Goal: Complete application form

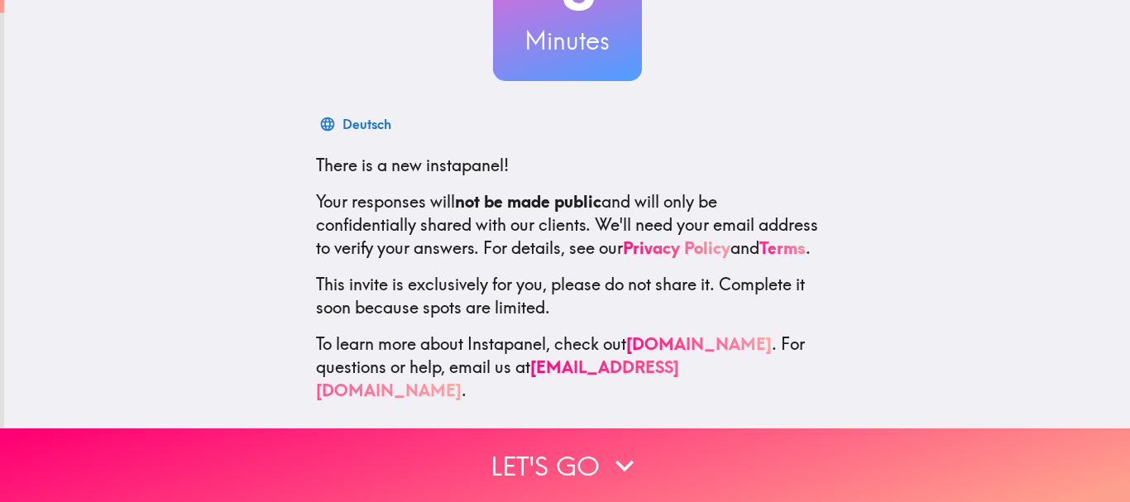
scroll to position [186, 0]
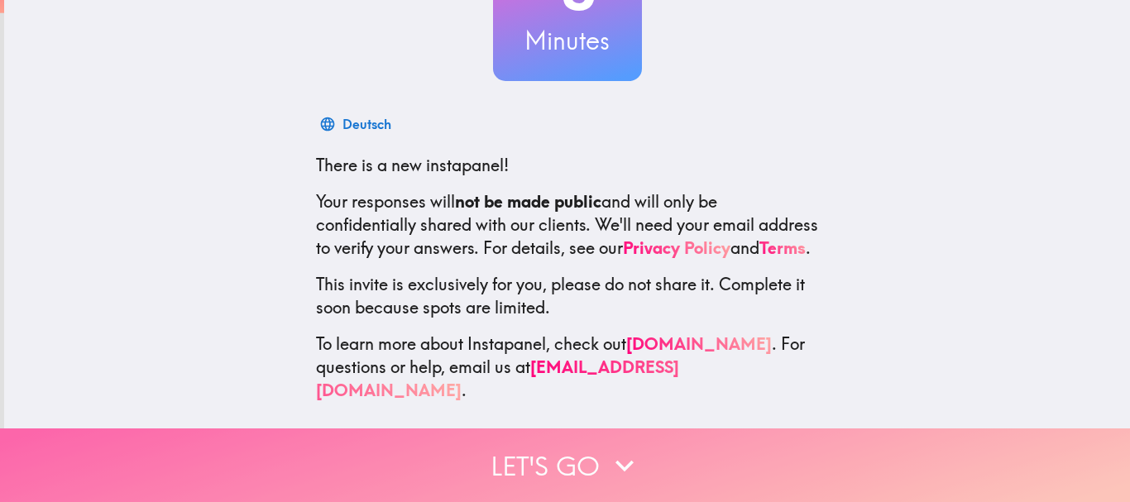
click at [592, 457] on button "Let's go" at bounding box center [565, 465] width 1130 height 74
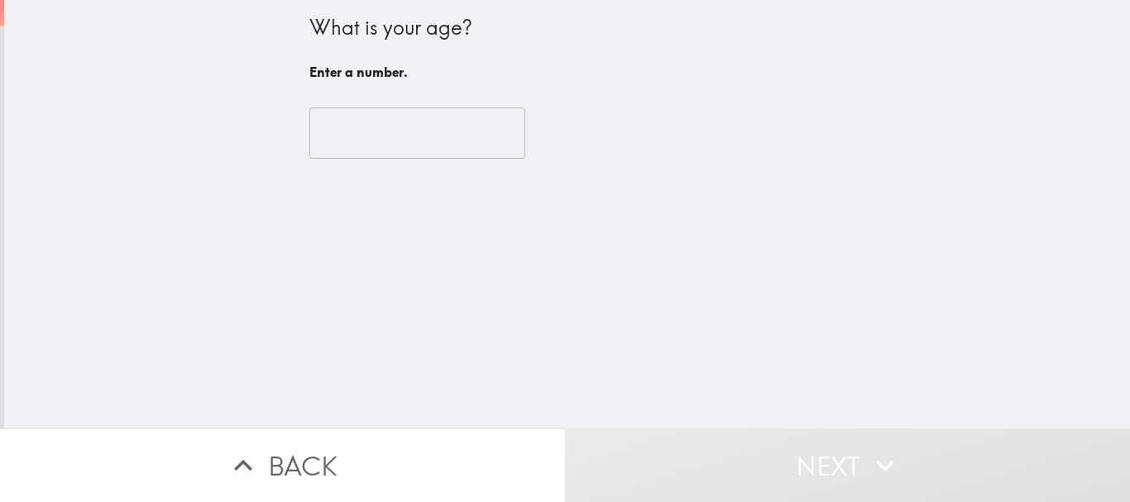
scroll to position [0, 0]
click at [451, 124] on input "number" at bounding box center [417, 132] width 216 height 51
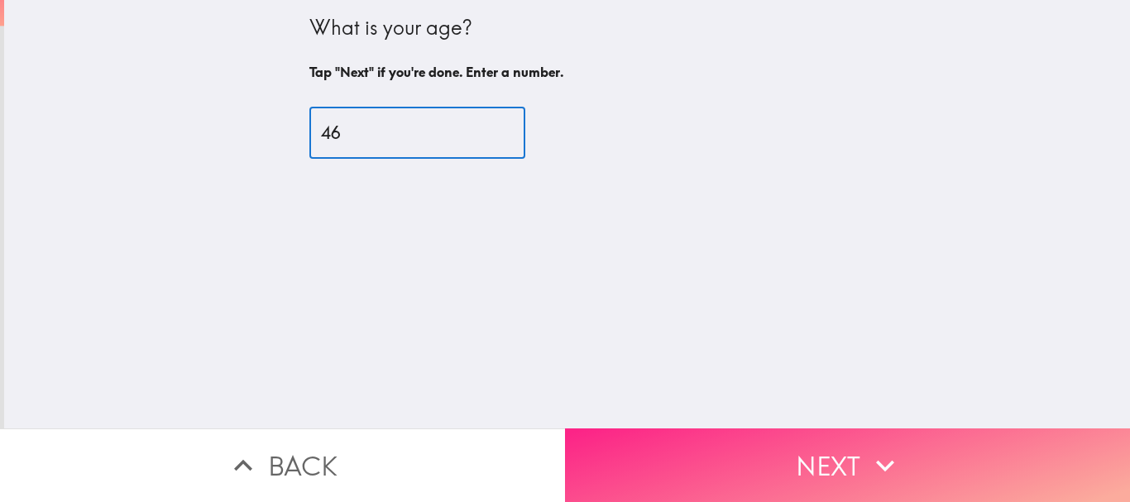
type input "46"
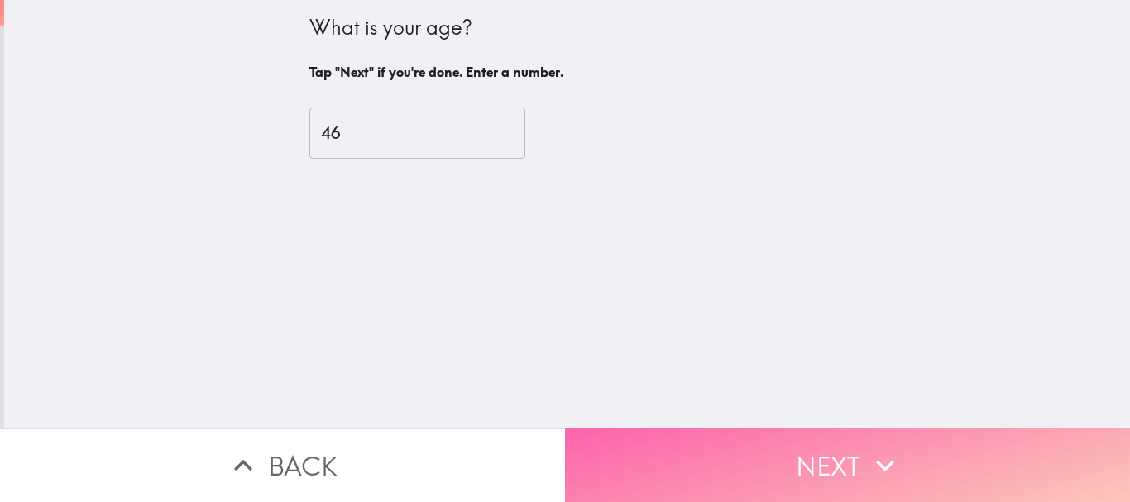
click at [787, 444] on button "Next" at bounding box center [847, 465] width 565 height 74
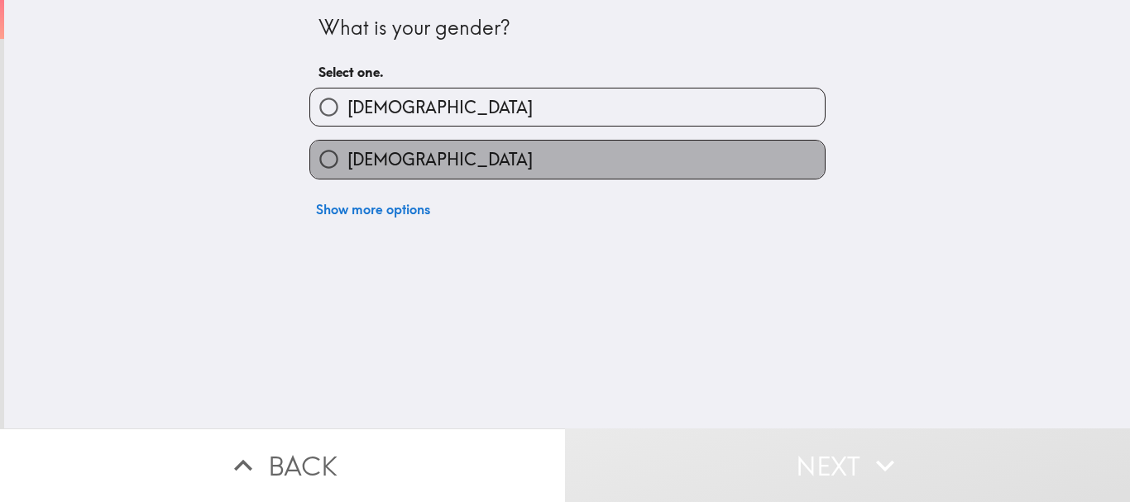
click at [384, 159] on span "[DEMOGRAPHIC_DATA]" at bounding box center [439, 159] width 185 height 23
click at [347, 159] on input "[DEMOGRAPHIC_DATA]" at bounding box center [328, 159] width 37 height 37
radio input "true"
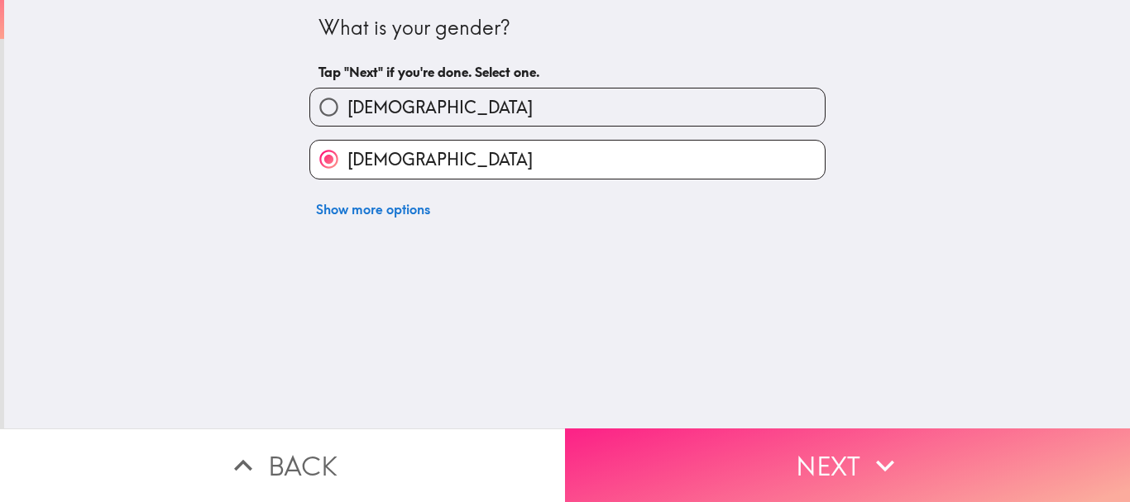
click at [676, 441] on button "Next" at bounding box center [847, 465] width 565 height 74
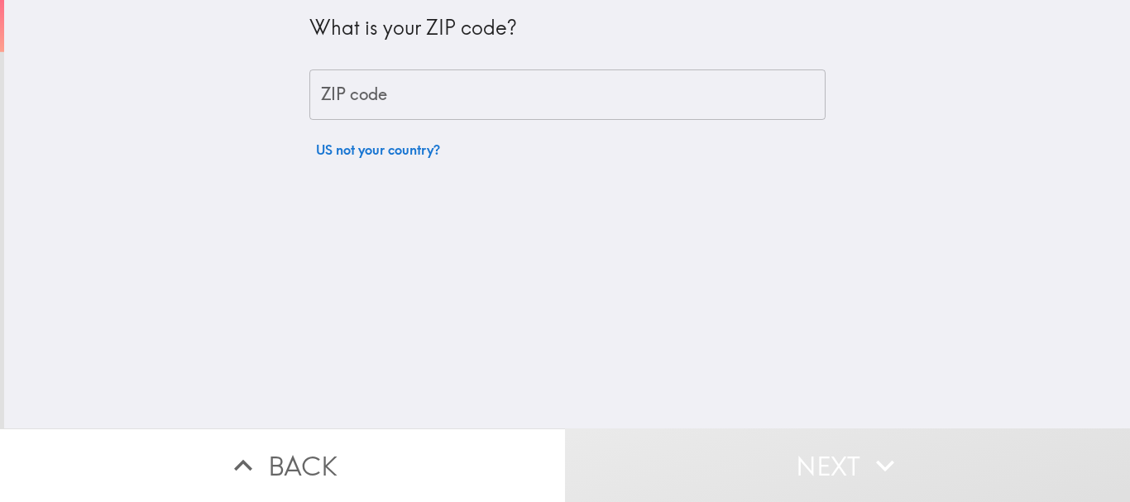
click at [373, 113] on input "ZIP code" at bounding box center [567, 94] width 516 height 51
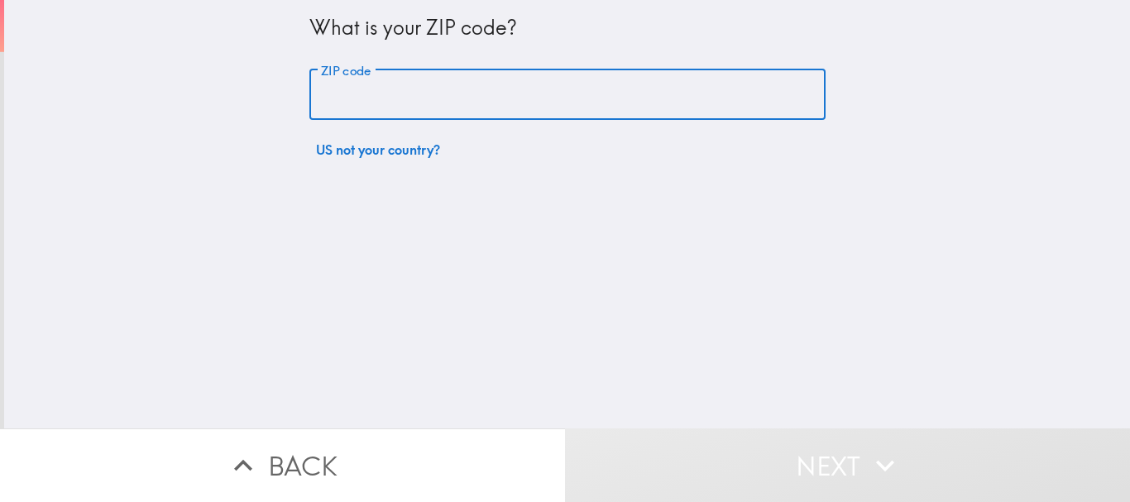
type input "31005"
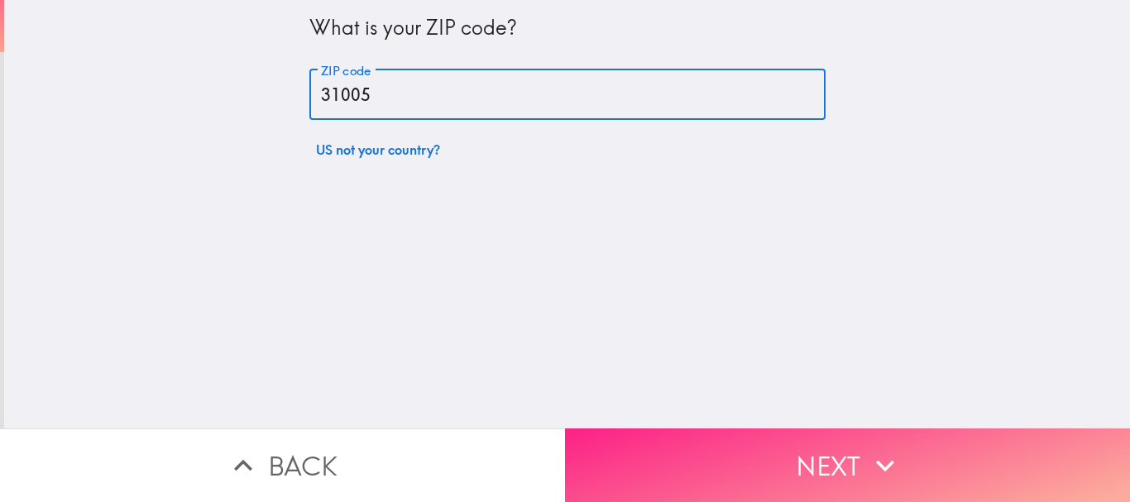
click at [669, 428] on button "Next" at bounding box center [847, 465] width 565 height 74
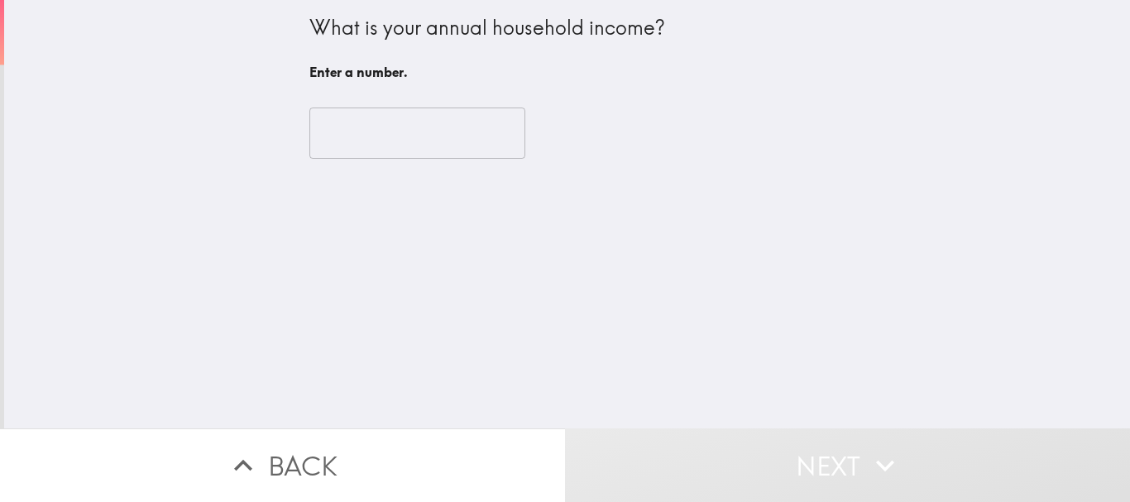
click at [398, 137] on input "number" at bounding box center [417, 132] width 216 height 51
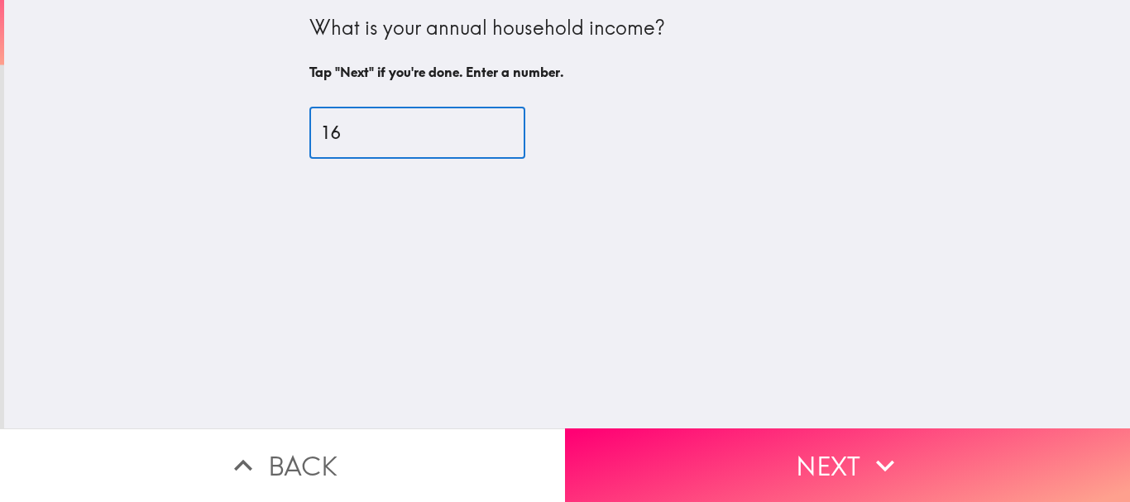
type input "1"
type input "5"
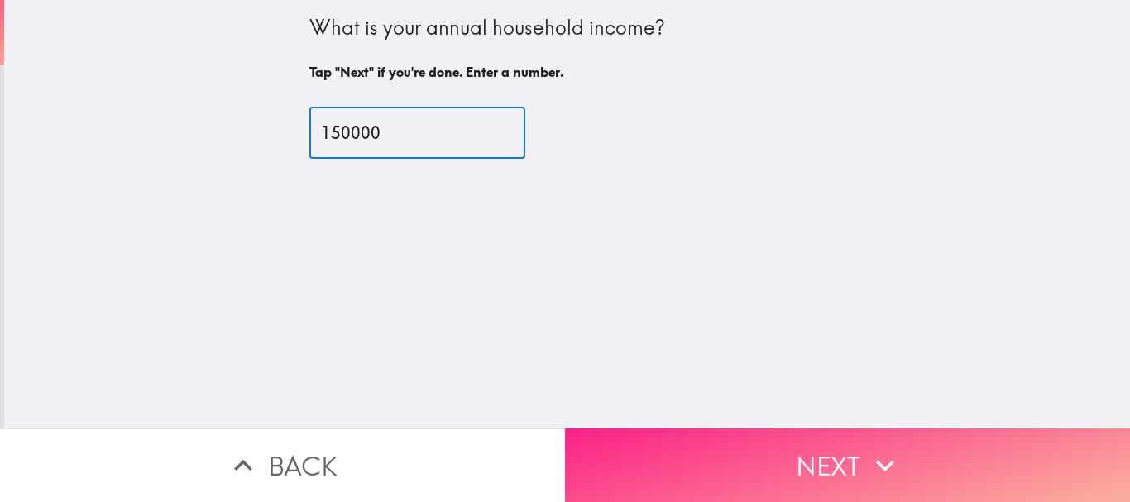
type input "150000"
click at [739, 432] on button "Next" at bounding box center [847, 465] width 565 height 74
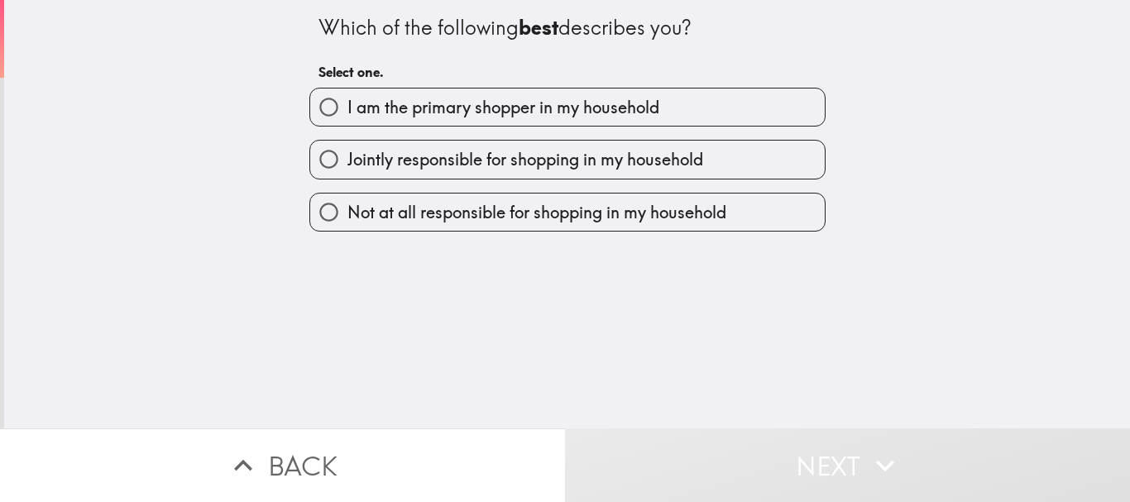
click at [543, 123] on label "I am the primary shopper in my household" at bounding box center [567, 106] width 514 height 37
click at [347, 123] on input "I am the primary shopper in my household" at bounding box center [328, 106] width 37 height 37
radio input "true"
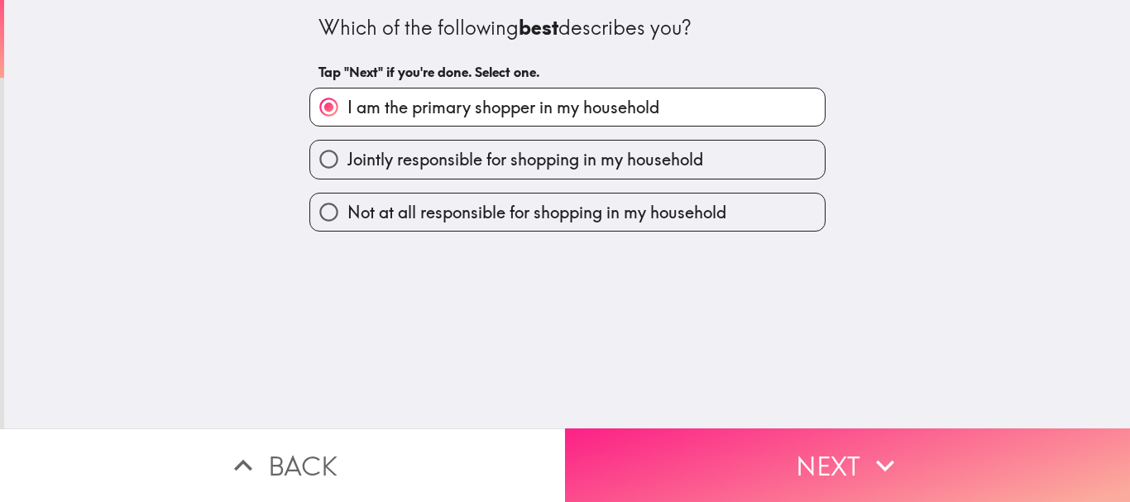
click at [685, 474] on button "Next" at bounding box center [847, 465] width 565 height 74
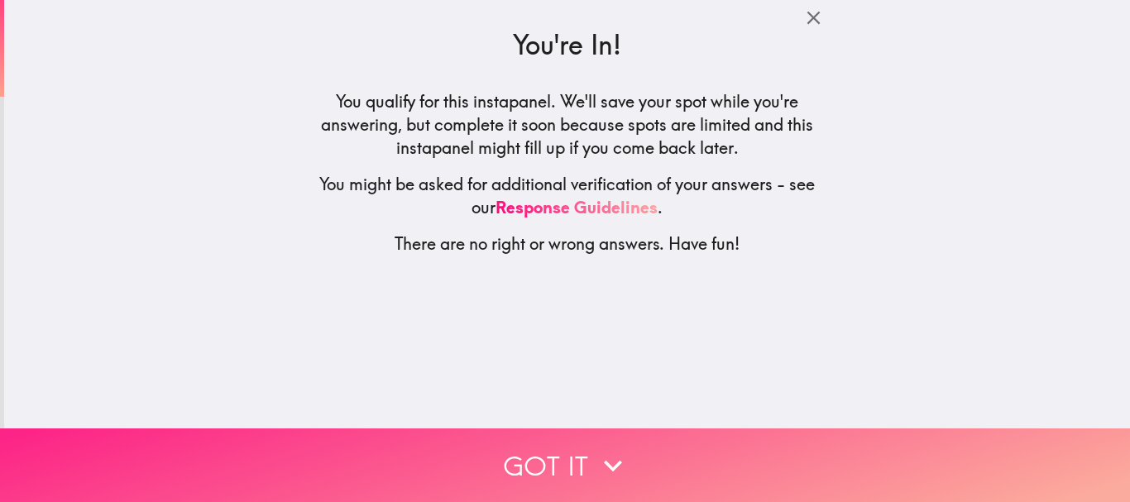
click at [562, 432] on button "Got it" at bounding box center [565, 465] width 1130 height 74
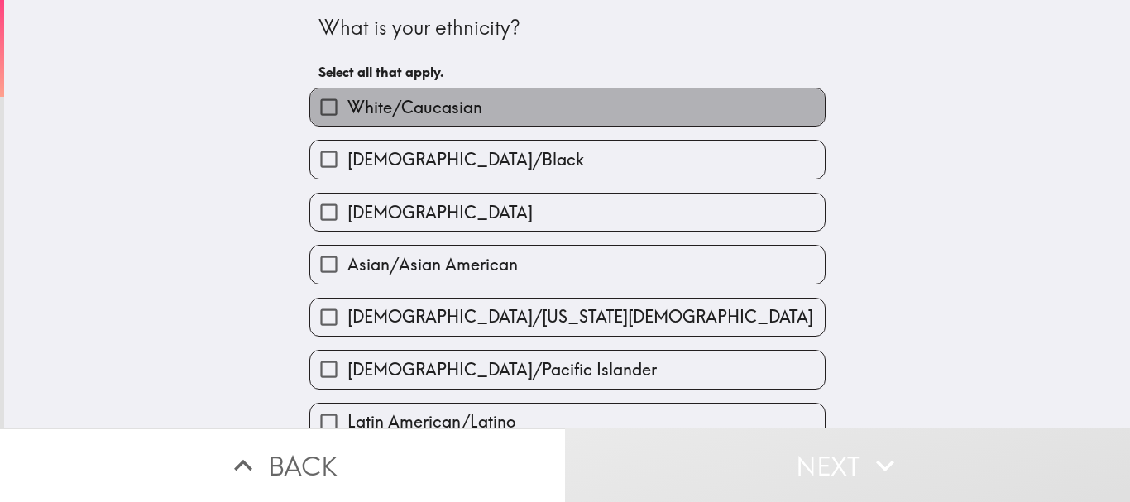
click at [368, 107] on span "White/Caucasian" at bounding box center [414, 107] width 135 height 23
click at [347, 107] on input "White/Caucasian" at bounding box center [328, 106] width 37 height 37
checkbox input "true"
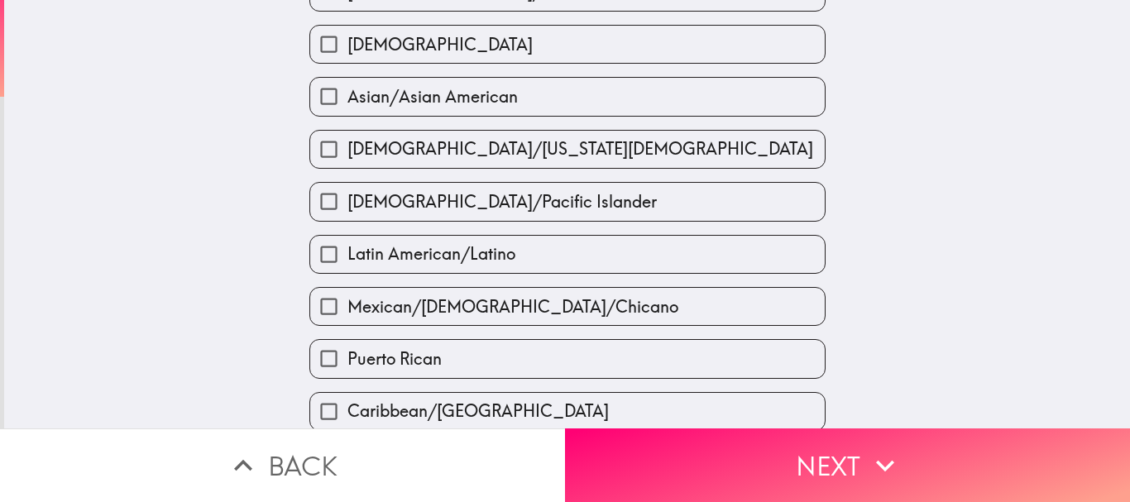
scroll to position [331, 0]
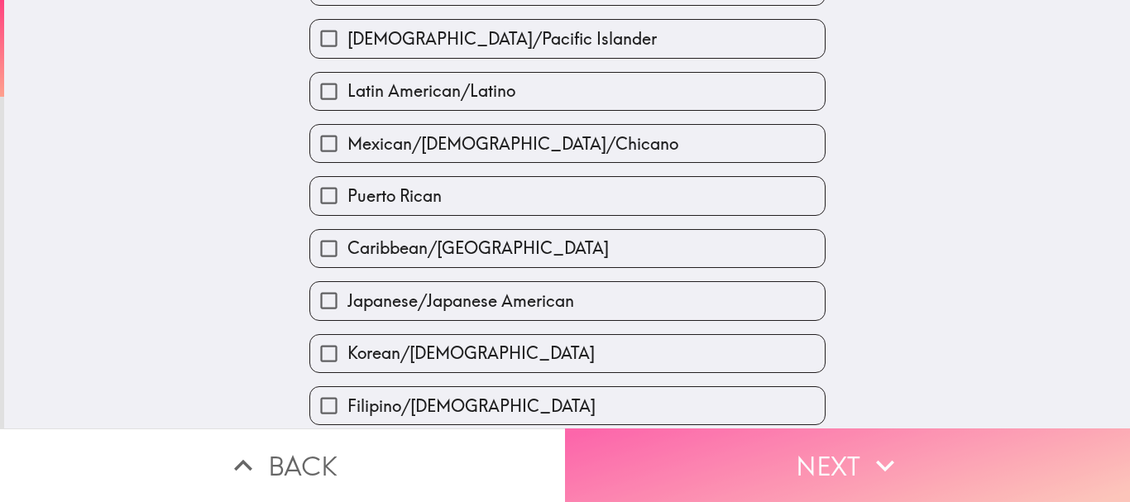
click at [670, 467] on button "Next" at bounding box center [847, 465] width 565 height 74
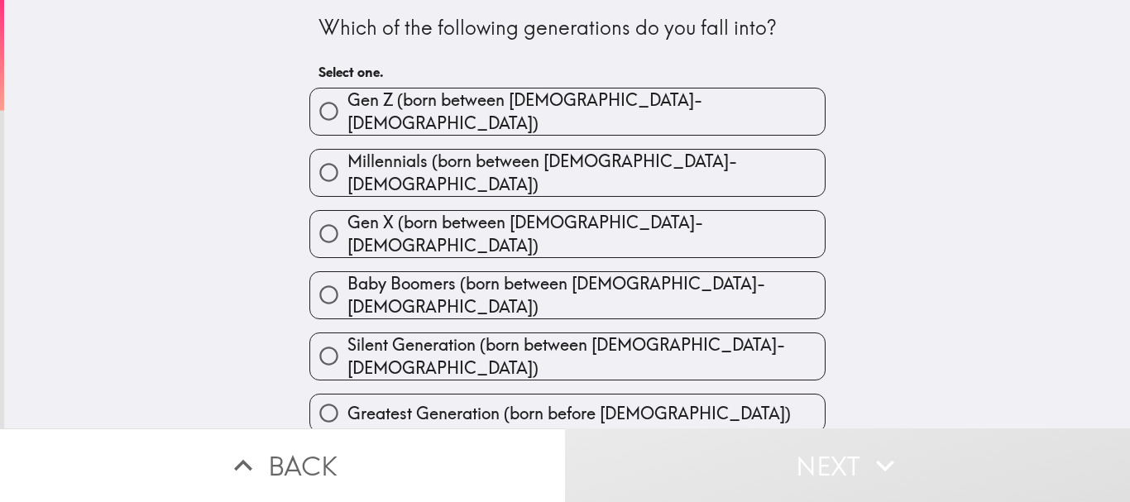
click at [544, 219] on span "Gen X (born between [DEMOGRAPHIC_DATA]-[DEMOGRAPHIC_DATA])" at bounding box center [585, 234] width 477 height 46
click at [347, 219] on input "Gen X (born between [DEMOGRAPHIC_DATA]-[DEMOGRAPHIC_DATA])" at bounding box center [328, 233] width 37 height 37
radio input "true"
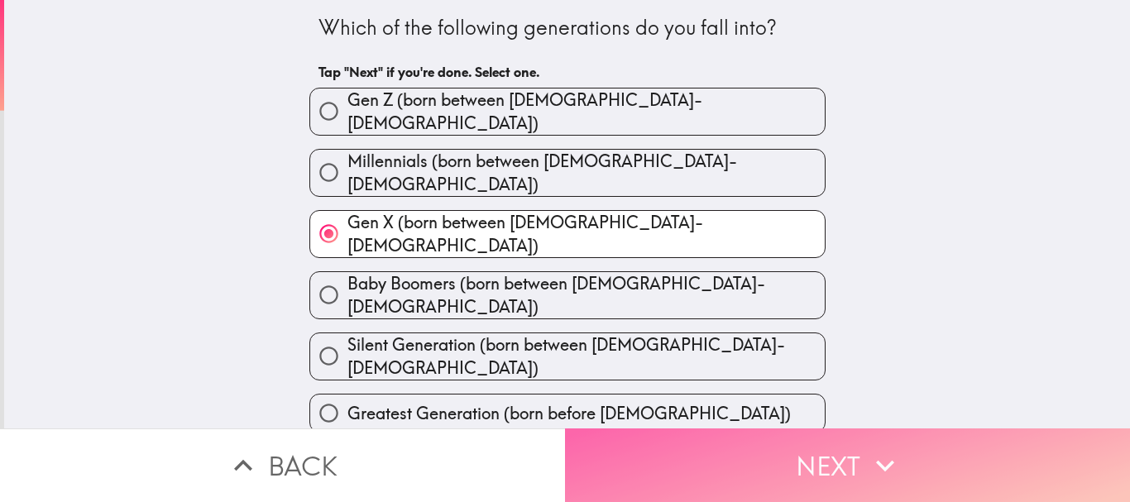
click at [638, 435] on button "Next" at bounding box center [847, 465] width 565 height 74
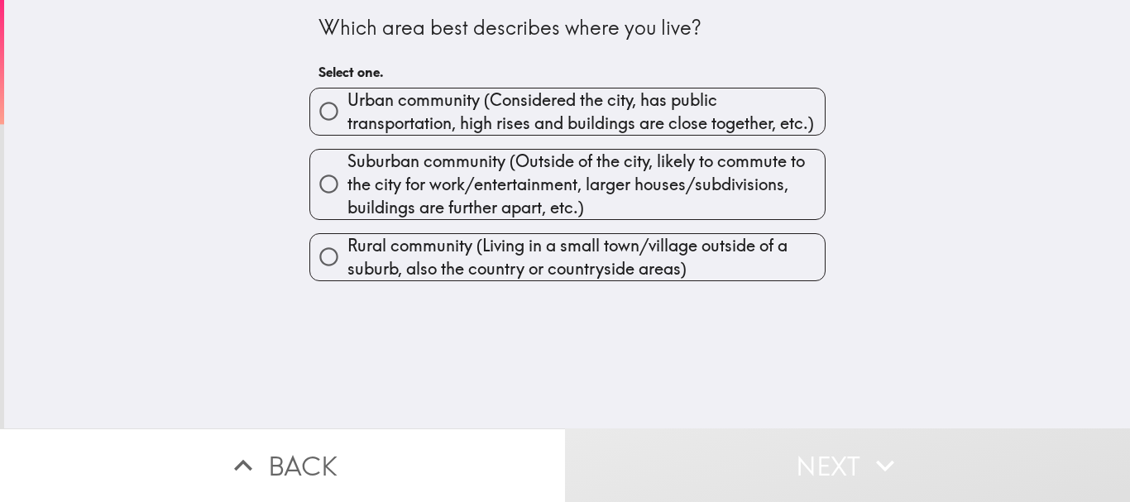
click at [441, 133] on span "Urban community (Considered the city, has public transportation, high rises and…" at bounding box center [585, 111] width 477 height 46
click at [347, 130] on input "Urban community (Considered the city, has public transportation, high rises and…" at bounding box center [328, 111] width 37 height 37
radio input "true"
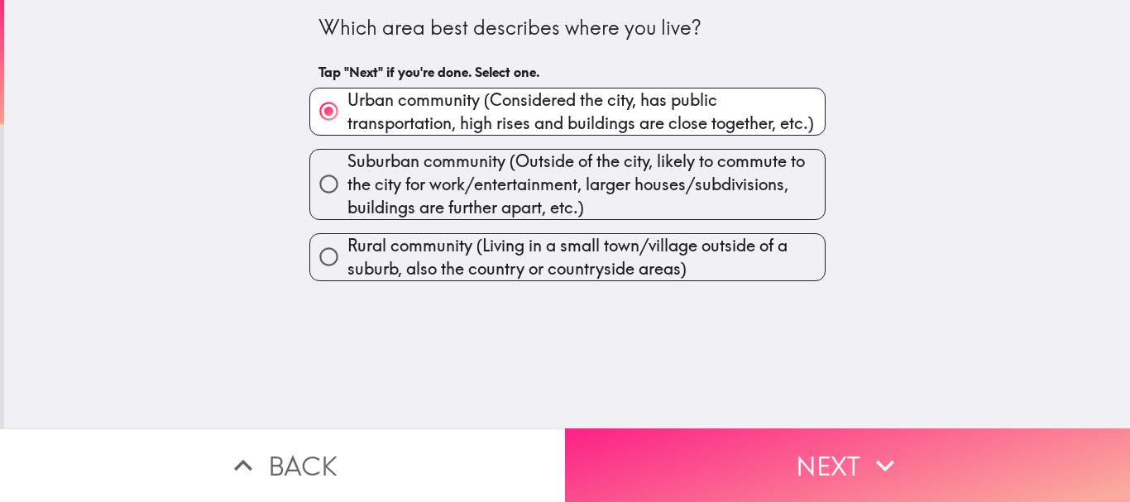
click at [690, 443] on button "Next" at bounding box center [847, 465] width 565 height 74
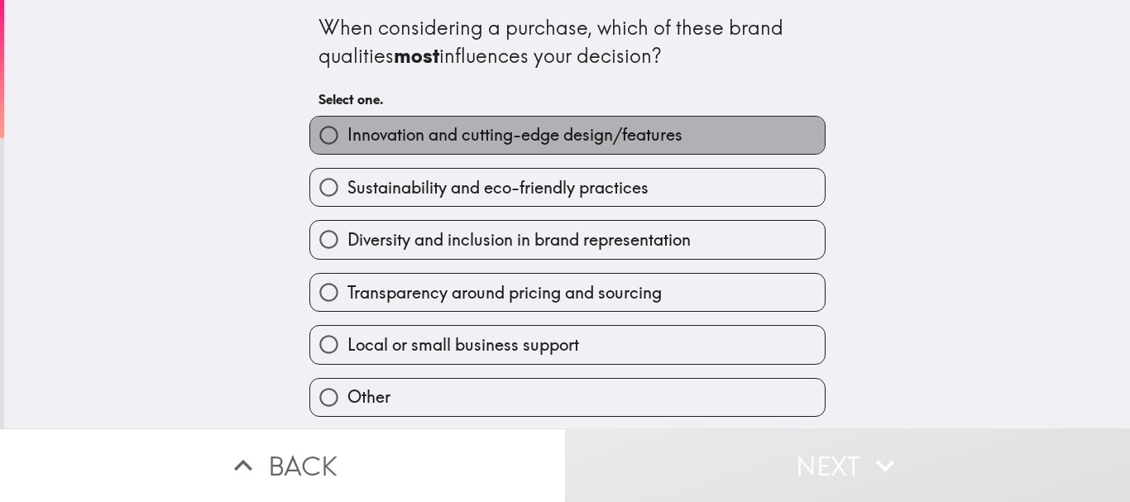
click at [475, 146] on span "Innovation and cutting-edge design/features" at bounding box center [514, 134] width 335 height 23
click at [347, 146] on input "Innovation and cutting-edge design/features" at bounding box center [328, 135] width 37 height 37
radio input "true"
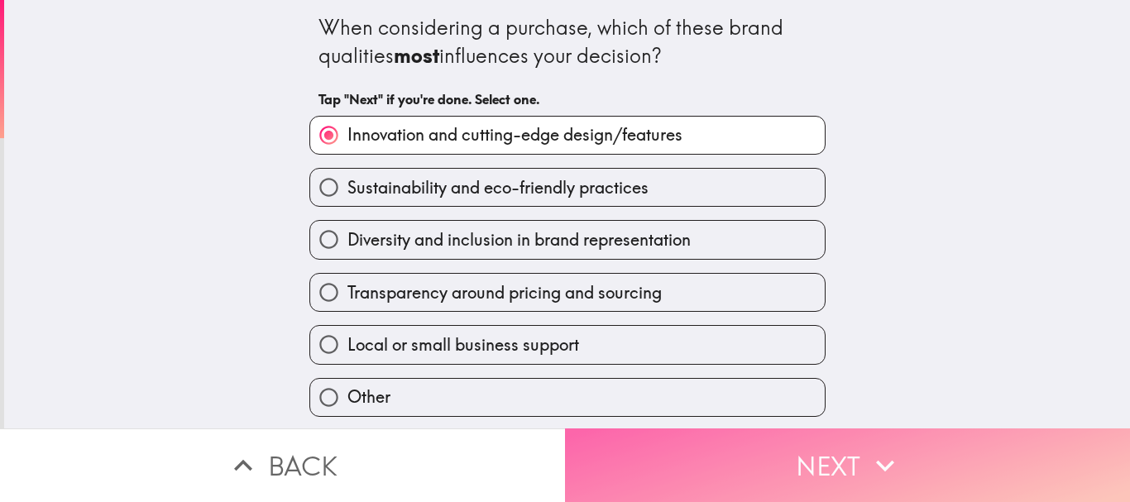
click at [710, 455] on button "Next" at bounding box center [847, 465] width 565 height 74
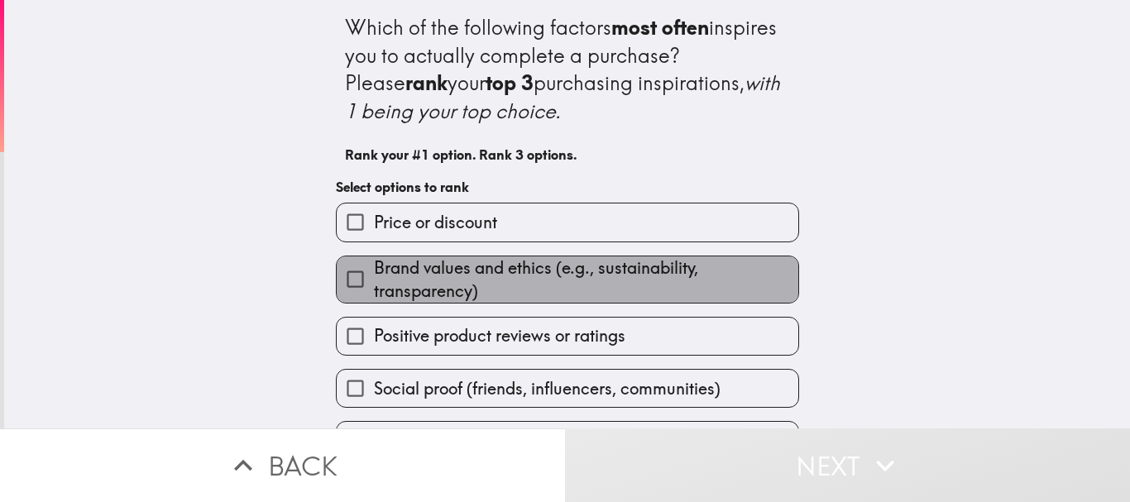
click at [451, 286] on span "Brand values and ethics (e.g., sustainability, transparency)" at bounding box center [586, 279] width 424 height 46
click at [374, 286] on input "Brand values and ethics (e.g., sustainability, transparency)" at bounding box center [355, 278] width 37 height 37
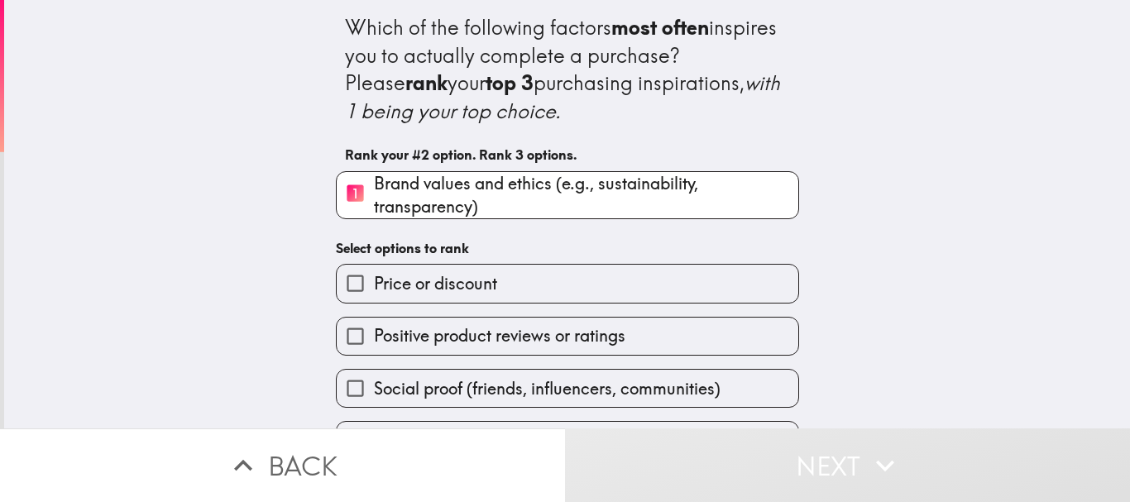
click at [437, 291] on span "Price or discount" at bounding box center [435, 283] width 123 height 23
click at [374, 291] on input "Price or discount" at bounding box center [355, 283] width 37 height 37
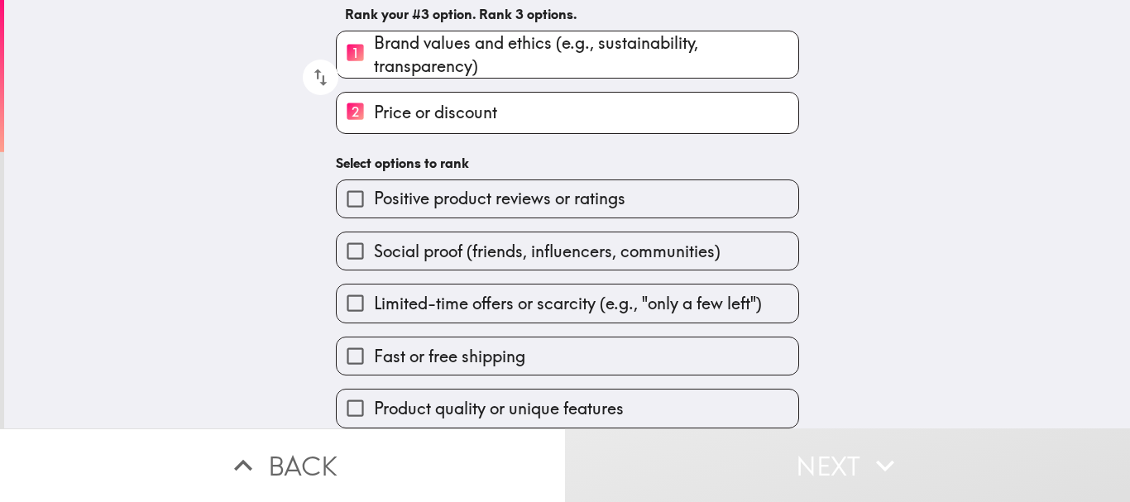
click at [436, 292] on span "Limited-time offers or scarcity (e.g., "only a few left")" at bounding box center [568, 303] width 388 height 23
click at [374, 284] on input "Limited-time offers or scarcity (e.g., "only a few left")" at bounding box center [355, 302] width 37 height 37
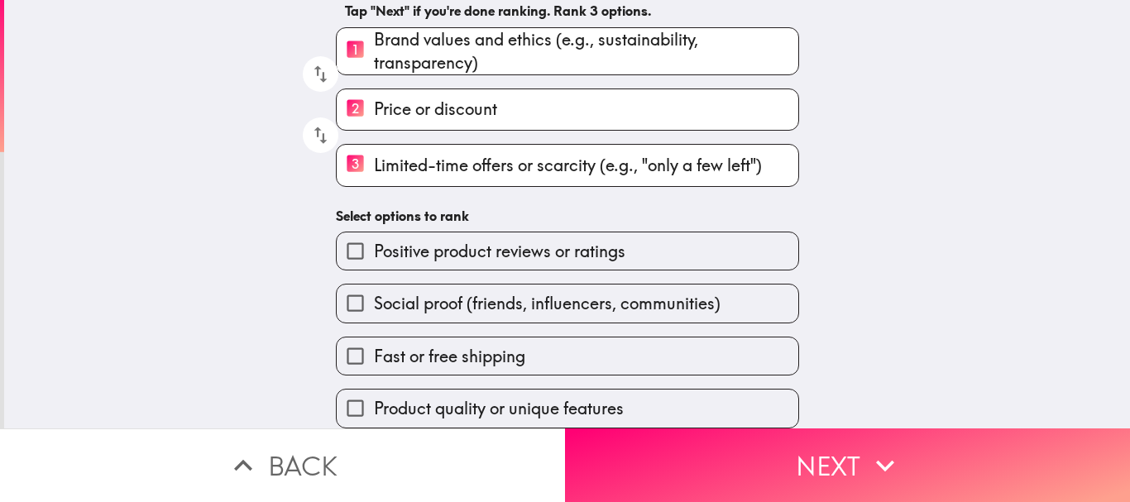
scroll to position [156, 0]
click at [466, 323] on div "Fast or free shipping" at bounding box center [560, 349] width 476 height 52
click at [467, 337] on label "Fast or free shipping" at bounding box center [567, 355] width 461 height 37
click at [374, 337] on input "Fast or free shipping" at bounding box center [355, 355] width 37 height 37
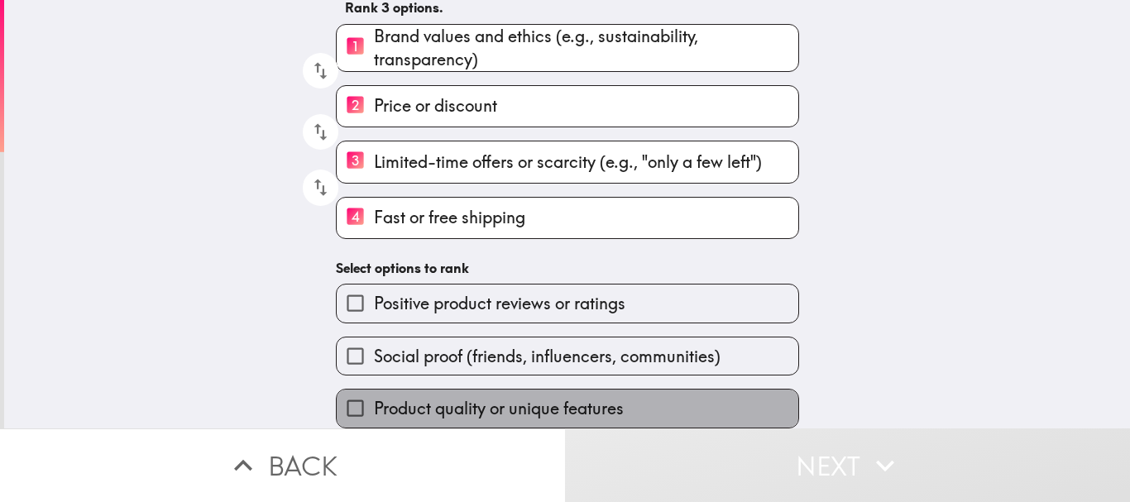
click at [522, 397] on span "Product quality or unique features" at bounding box center [499, 408] width 250 height 23
click at [374, 389] on input "Product quality or unique features" at bounding box center [355, 407] width 37 height 37
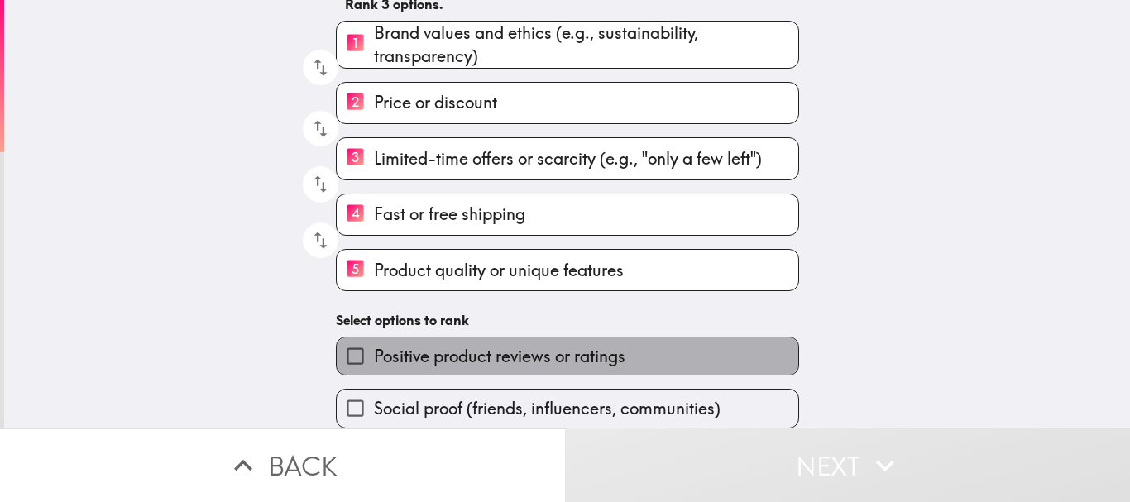
click at [458, 351] on span "Positive product reviews or ratings" at bounding box center [499, 356] width 251 height 23
click at [374, 351] on input "Positive product reviews or ratings" at bounding box center [355, 355] width 37 height 37
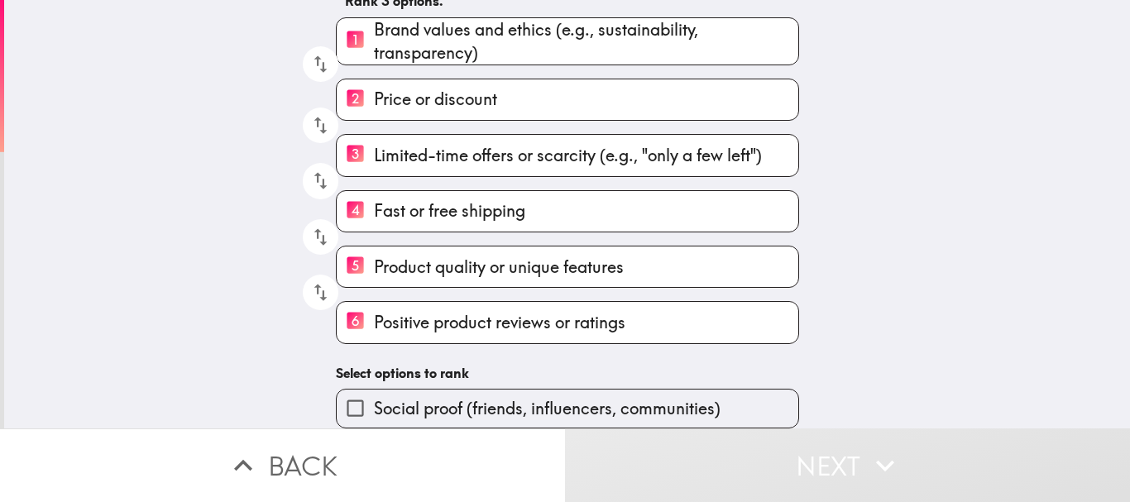
click at [451, 397] on span "Social proof (friends, influencers, communities)" at bounding box center [547, 408] width 346 height 23
click at [374, 394] on input "Social proof (friends, influencers, communities)" at bounding box center [355, 407] width 37 height 37
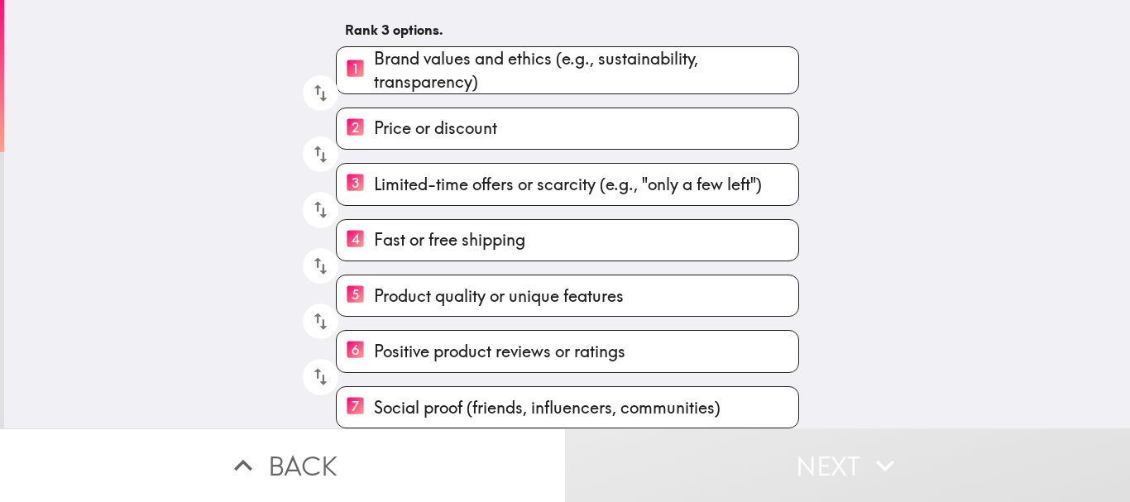
scroll to position [137, 0]
click at [719, 446] on button "Next" at bounding box center [847, 465] width 565 height 74
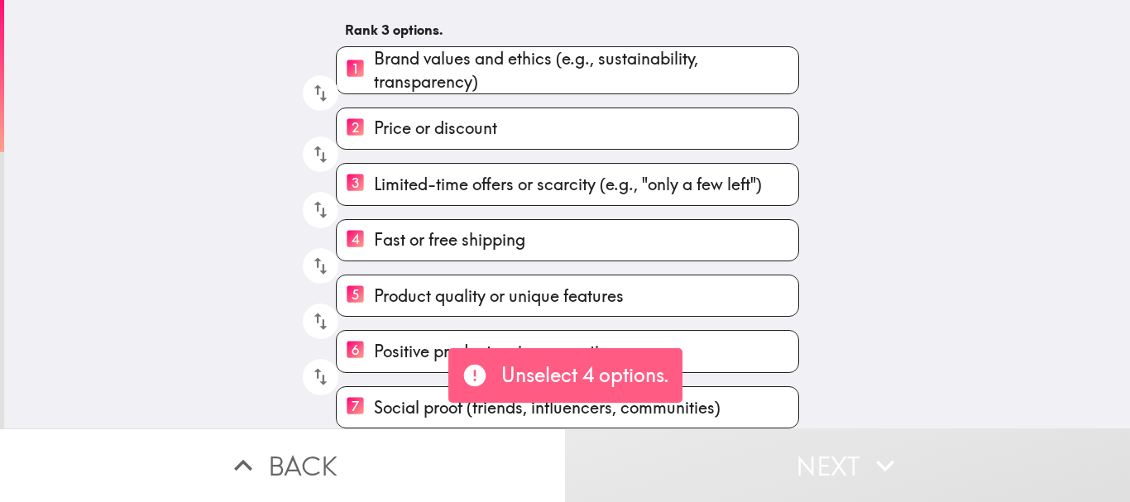
click at [418, 284] on span "Product quality or unique features" at bounding box center [499, 295] width 250 height 23
click at [374, 282] on input "5 Product quality or unique features" at bounding box center [355, 295] width 37 height 41
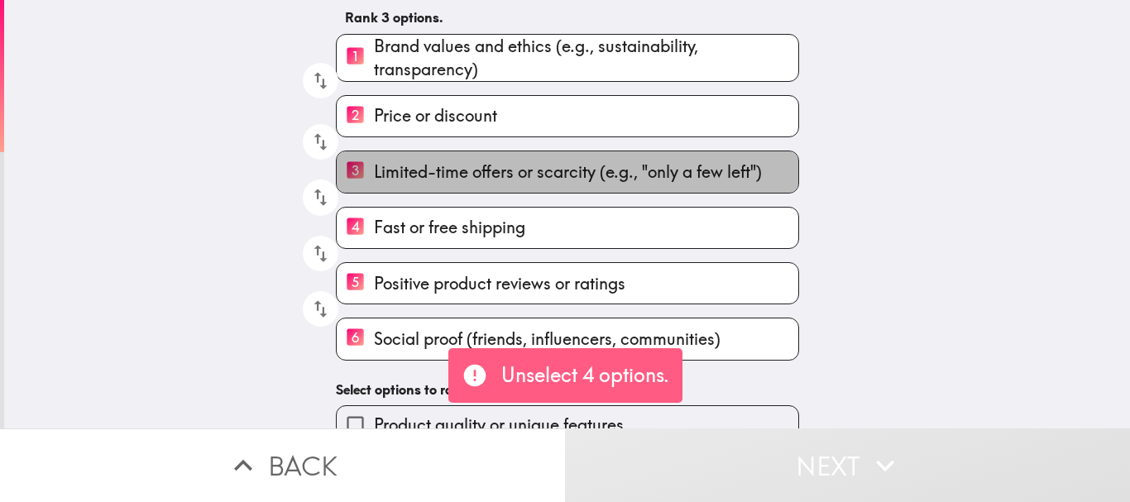
click at [435, 177] on span "Limited-time offers or scarcity (e.g., "only a few left")" at bounding box center [568, 171] width 388 height 23
click at [374, 177] on input "3 Limited-time offers or scarcity (e.g., "only a few left")" at bounding box center [355, 171] width 37 height 41
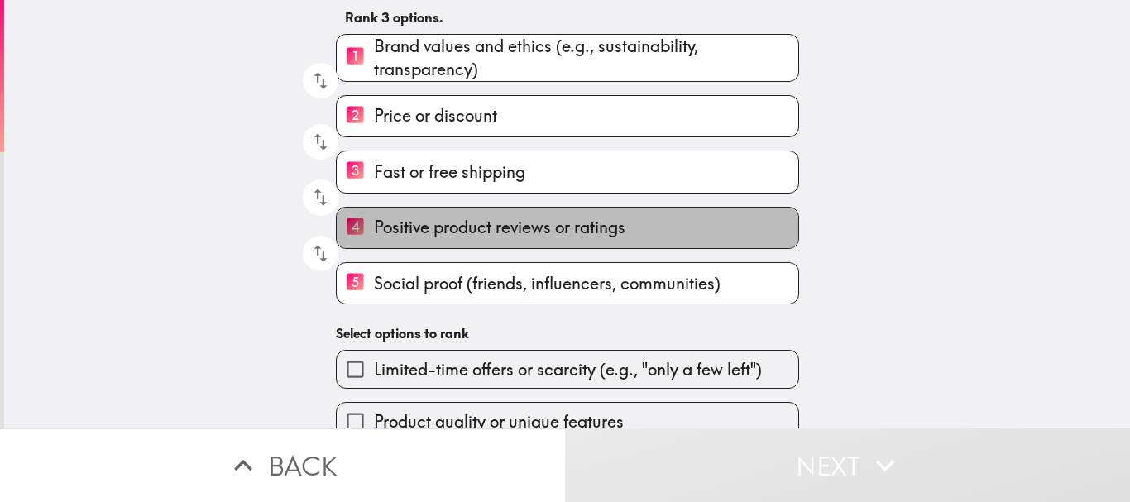
click at [391, 228] on span "Positive product reviews or ratings" at bounding box center [499, 227] width 251 height 23
click at [374, 228] on input "4 Positive product reviews or ratings" at bounding box center [355, 228] width 37 height 41
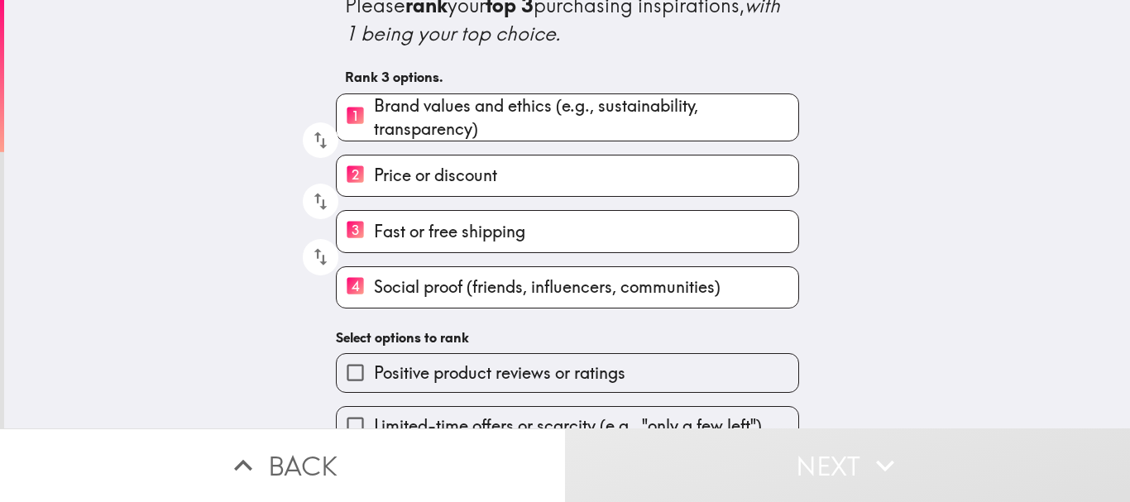
scroll to position [0, 0]
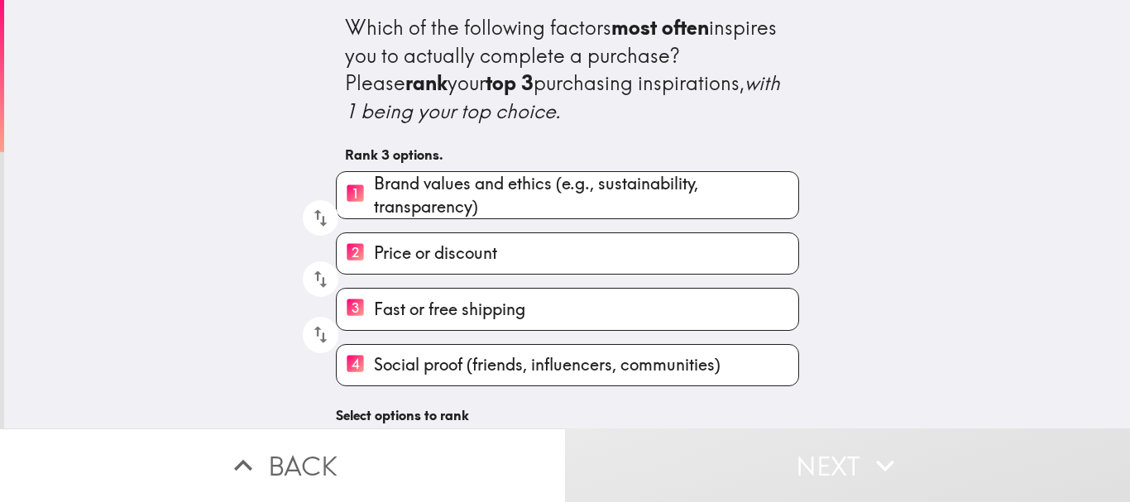
click at [390, 237] on label "2 Price or discount" at bounding box center [567, 253] width 461 height 41
click at [374, 237] on input "2 Price or discount" at bounding box center [355, 253] width 37 height 41
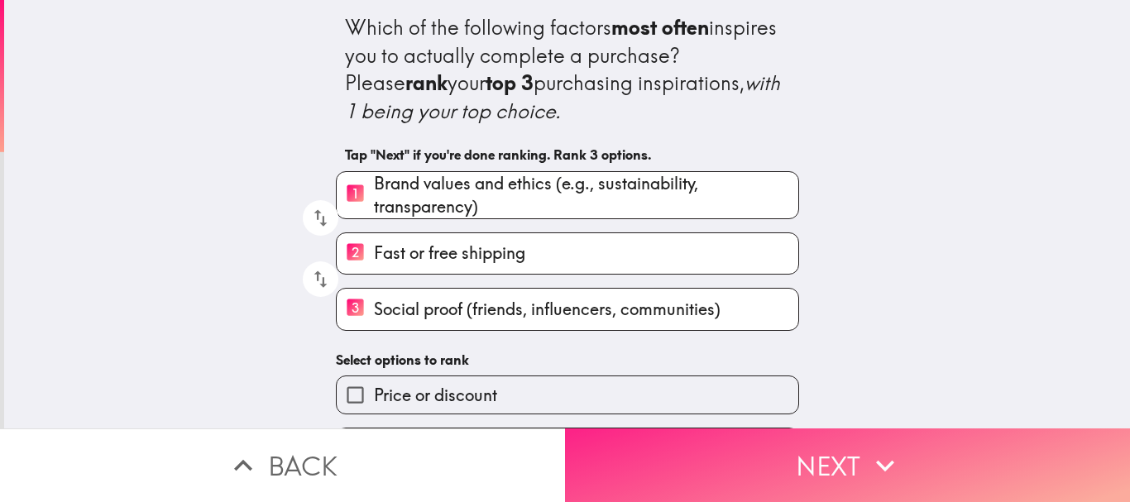
click at [901, 458] on button "Next" at bounding box center [847, 465] width 565 height 74
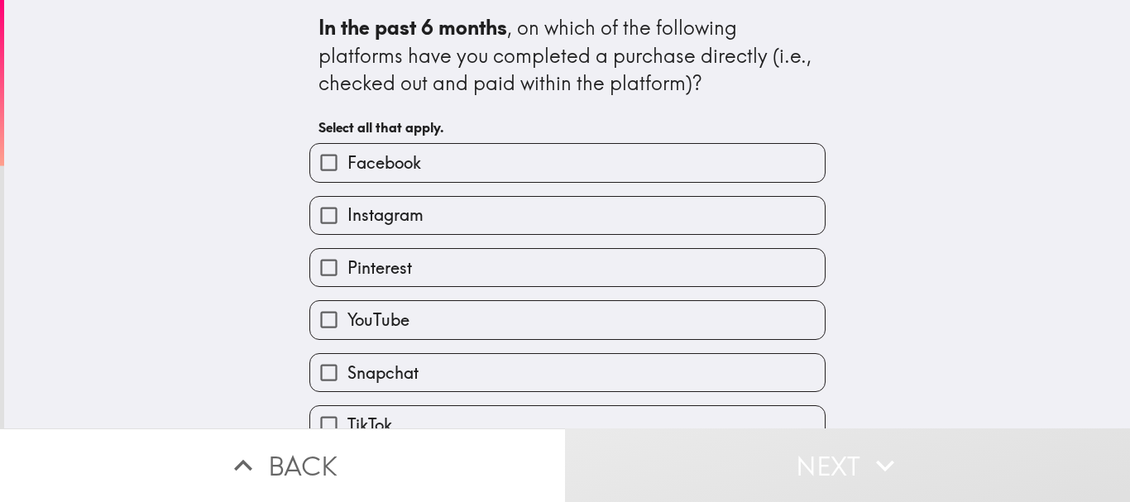
click at [461, 229] on label "Instagram" at bounding box center [567, 215] width 514 height 37
click at [347, 229] on input "Instagram" at bounding box center [328, 215] width 37 height 37
checkbox input "true"
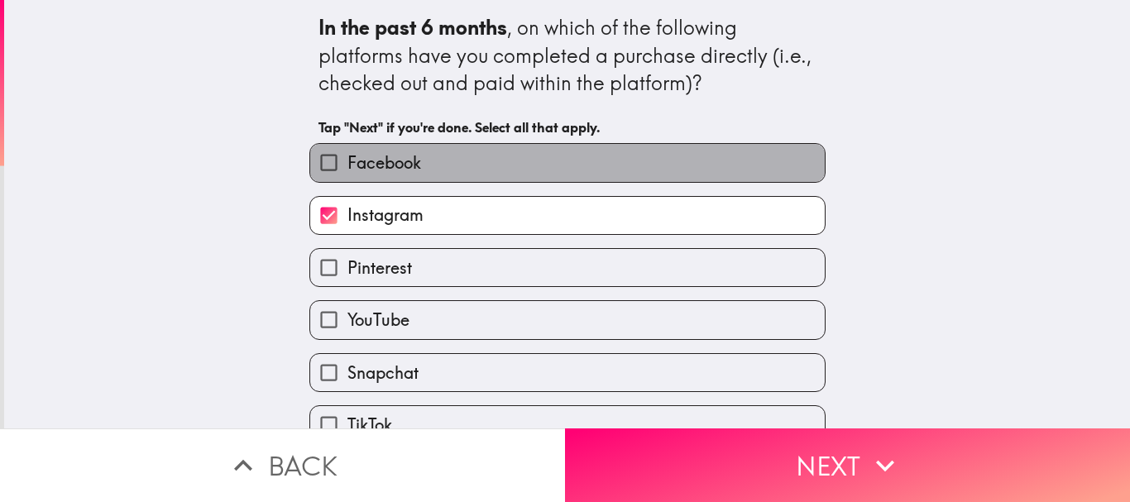
click at [450, 179] on label "Facebook" at bounding box center [567, 162] width 514 height 37
click at [347, 179] on input "Facebook" at bounding box center [328, 162] width 37 height 37
checkbox input "true"
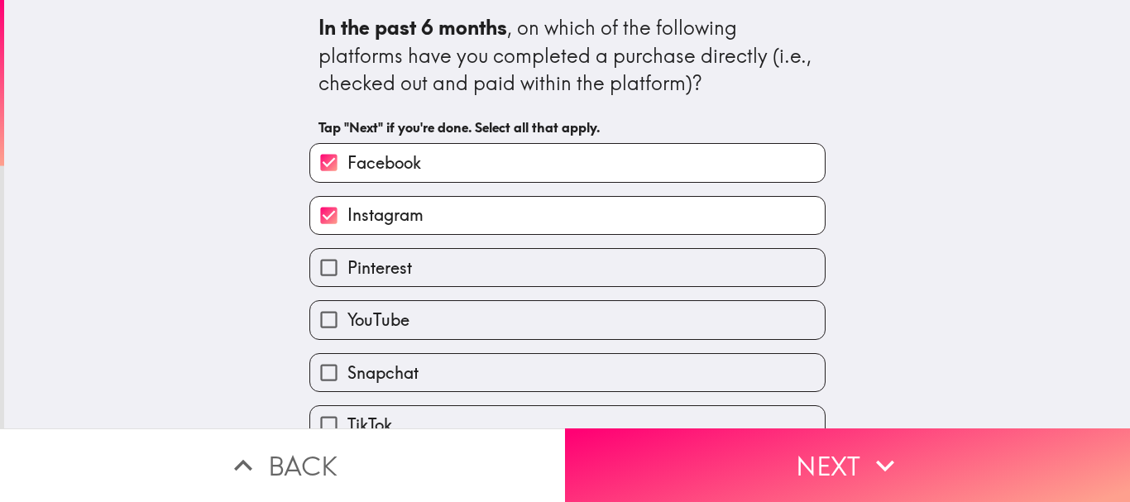
click at [466, 282] on label "Pinterest" at bounding box center [567, 267] width 514 height 37
click at [347, 282] on input "Pinterest" at bounding box center [328, 267] width 37 height 37
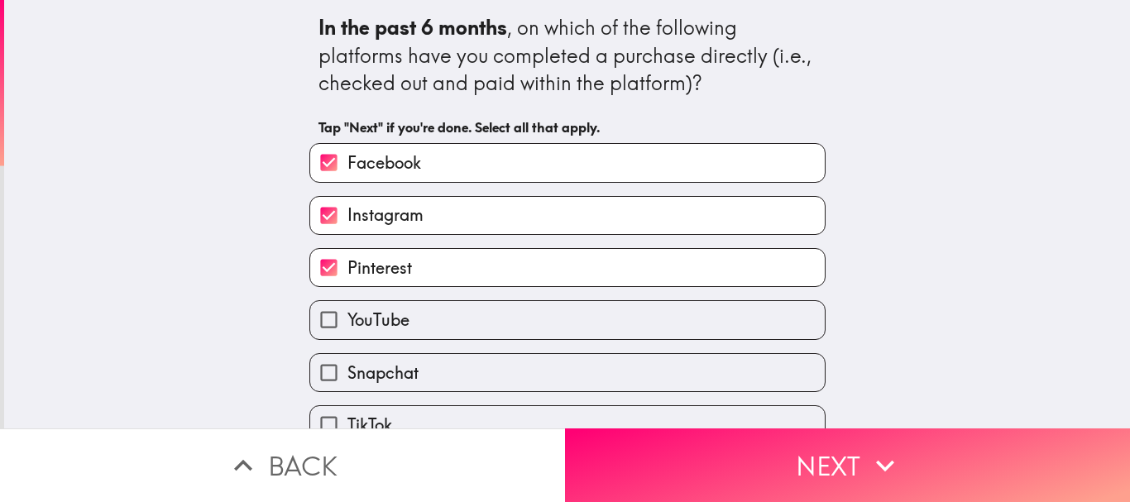
click at [448, 280] on label "Pinterest" at bounding box center [567, 267] width 514 height 37
click at [347, 280] on input "Pinterest" at bounding box center [328, 267] width 37 height 37
checkbox input "false"
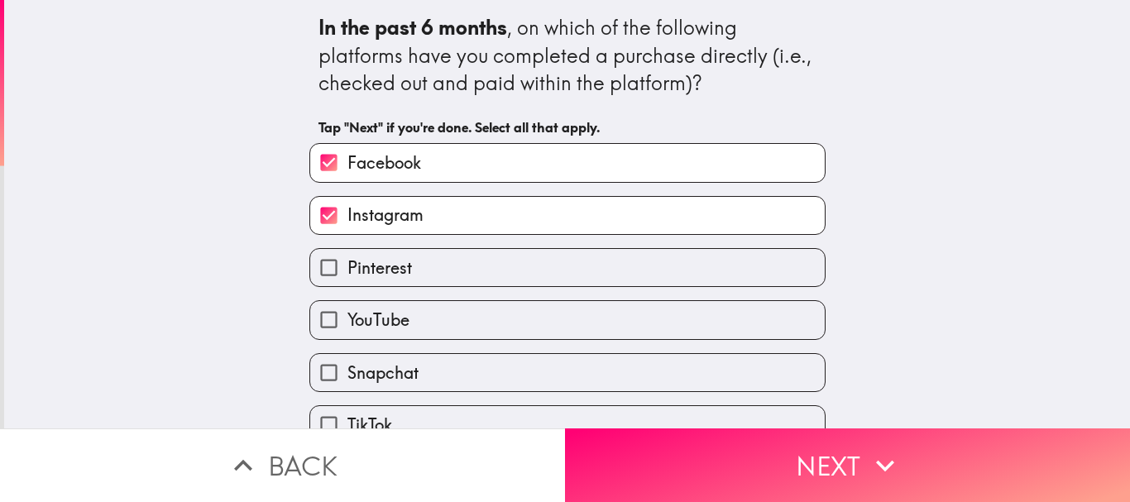
click at [424, 329] on label "YouTube" at bounding box center [567, 319] width 514 height 37
click at [347, 329] on input "YouTube" at bounding box center [328, 319] width 37 height 37
checkbox input "true"
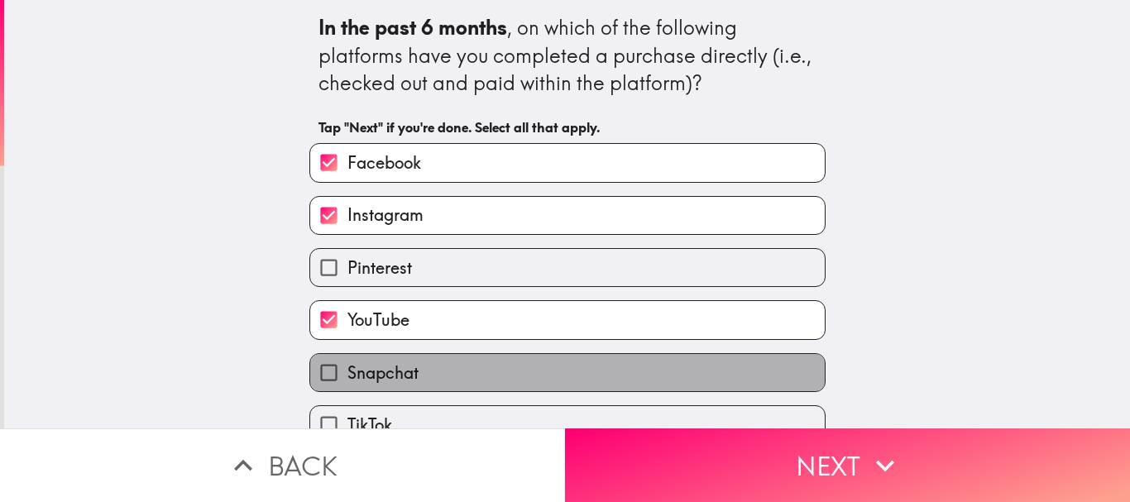
click at [424, 380] on label "Snapchat" at bounding box center [567, 372] width 514 height 37
click at [347, 380] on input "Snapchat" at bounding box center [328, 372] width 37 height 37
checkbox input "true"
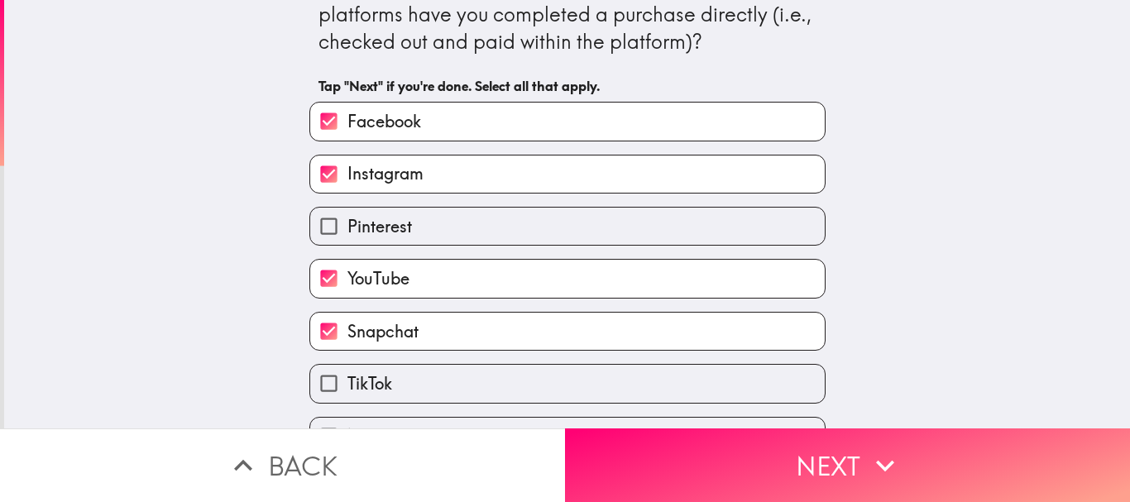
scroll to position [81, 0]
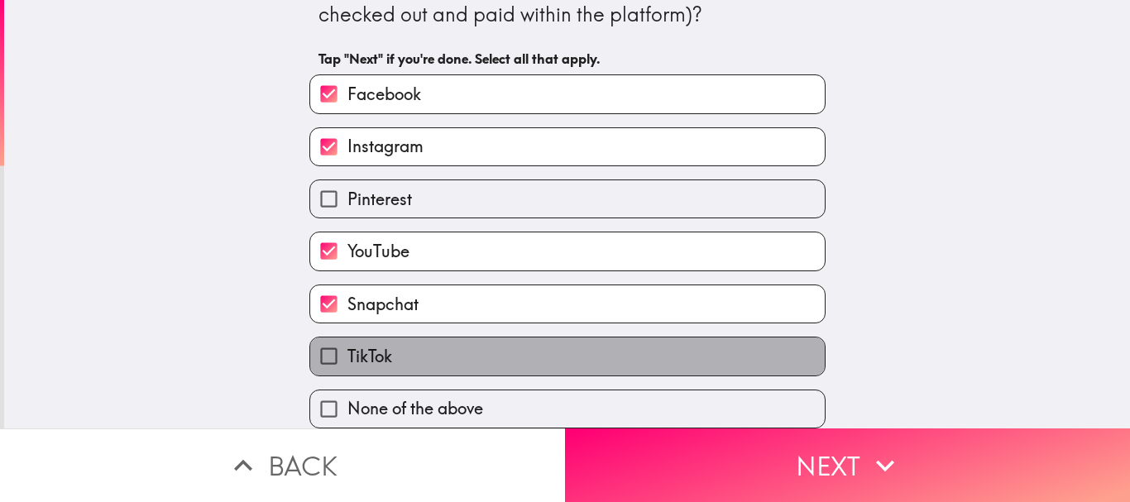
click at [404, 346] on label "TikTok" at bounding box center [567, 355] width 514 height 37
click at [347, 346] on input "TikTok" at bounding box center [328, 355] width 37 height 37
checkbox input "true"
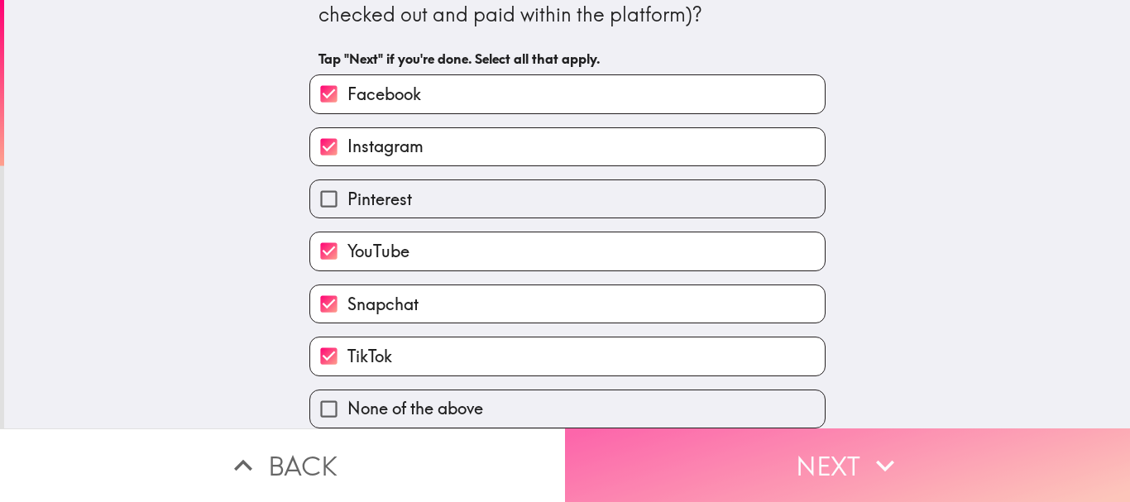
click at [709, 471] on button "Next" at bounding box center [847, 465] width 565 height 74
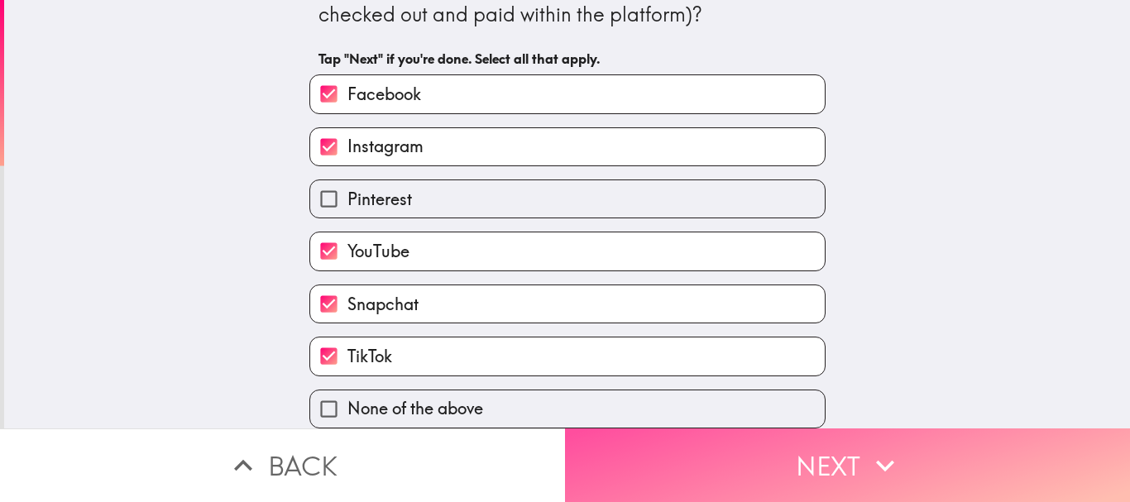
scroll to position [0, 0]
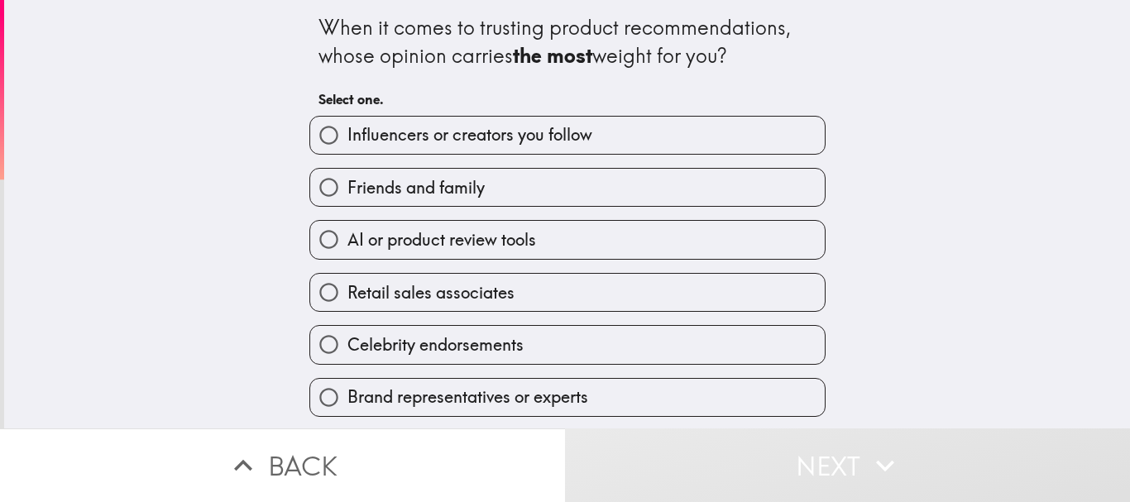
click at [490, 141] on span "Influencers or creators you follow" at bounding box center [469, 134] width 245 height 23
click at [347, 141] on input "Influencers or creators you follow" at bounding box center [328, 135] width 37 height 37
radio input "true"
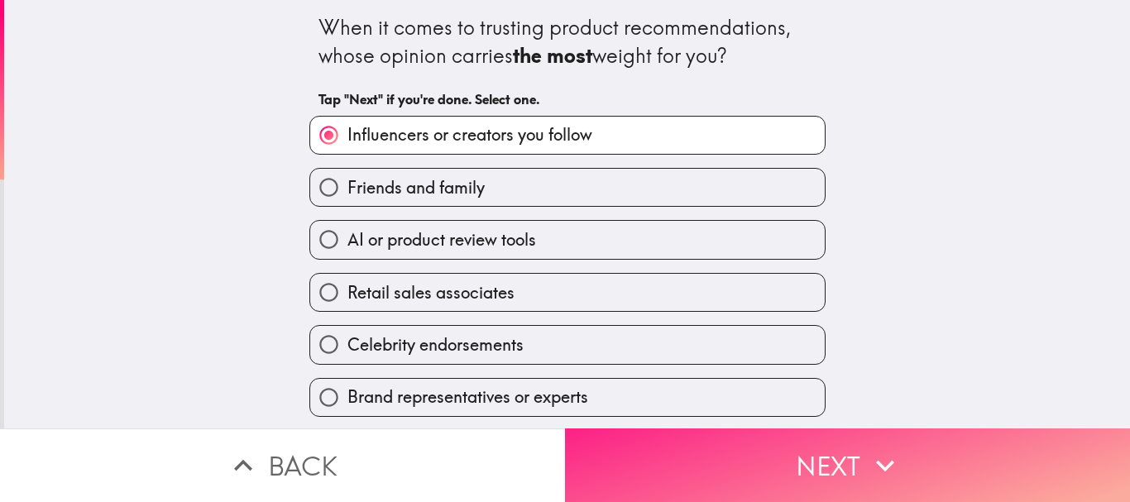
click at [660, 447] on button "Next" at bounding box center [847, 465] width 565 height 74
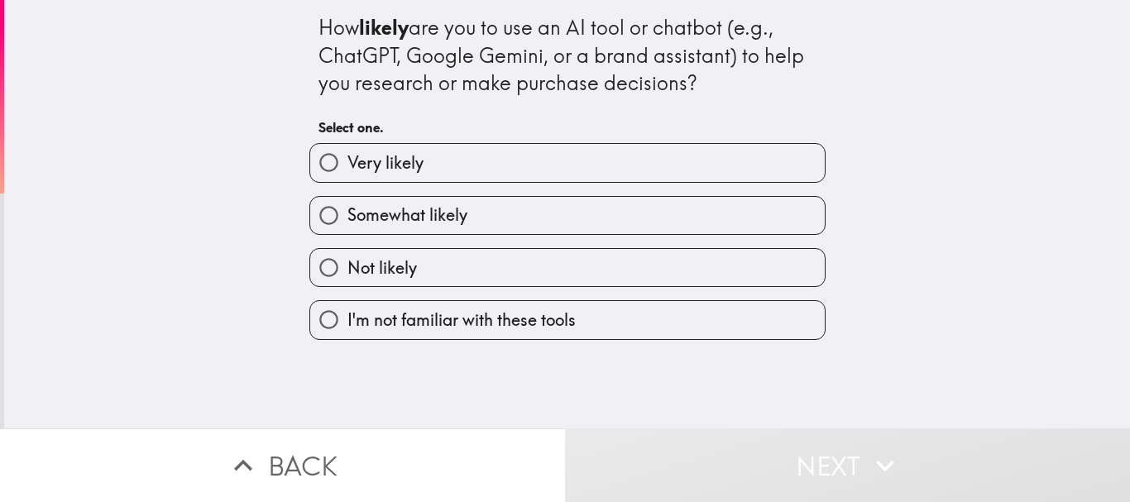
click at [463, 177] on label "Very likely" at bounding box center [567, 162] width 514 height 37
click at [347, 177] on input "Very likely" at bounding box center [328, 162] width 37 height 37
radio input "true"
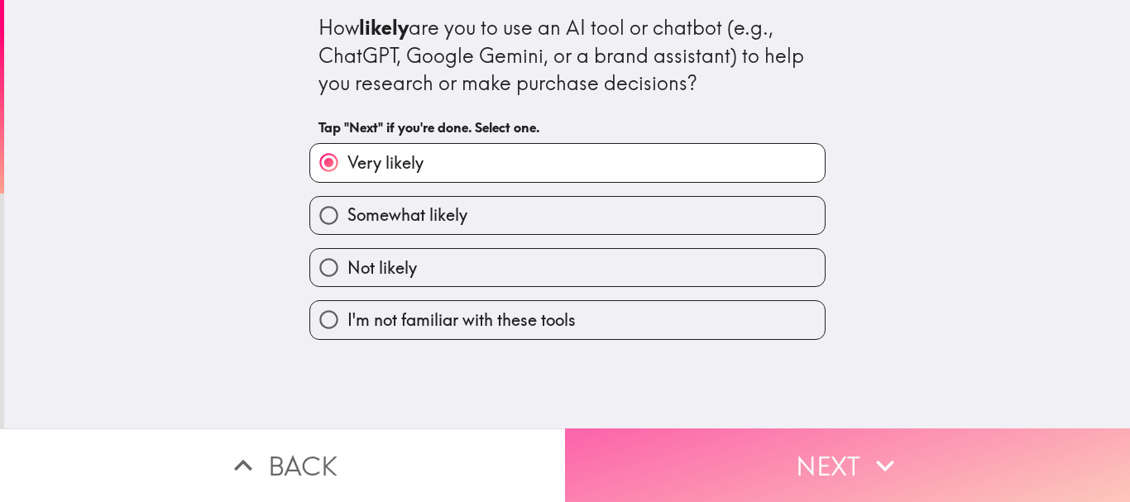
click at [676, 440] on button "Next" at bounding box center [847, 465] width 565 height 74
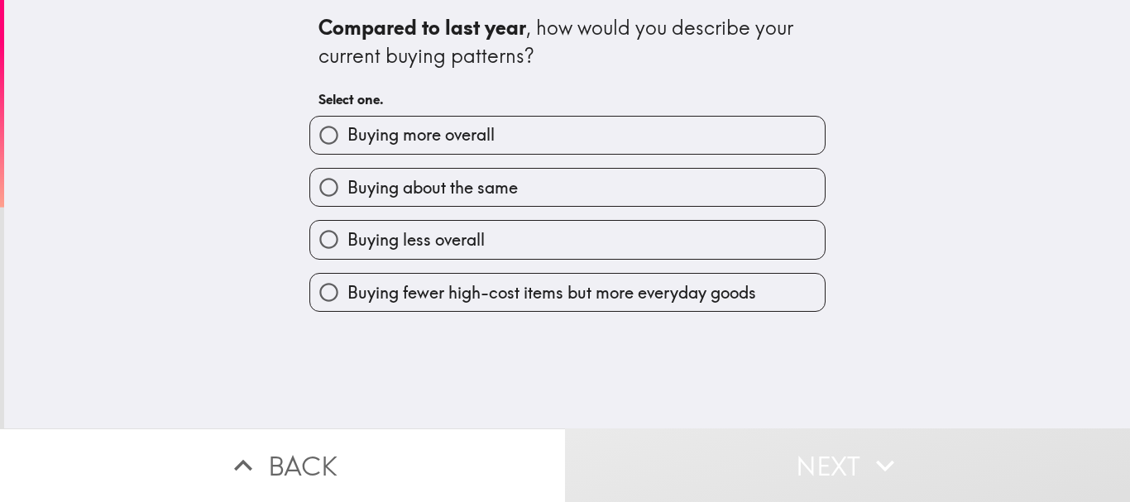
click at [497, 139] on label "Buying more overall" at bounding box center [567, 135] width 514 height 37
click at [347, 139] on input "Buying more overall" at bounding box center [328, 135] width 37 height 37
radio input "true"
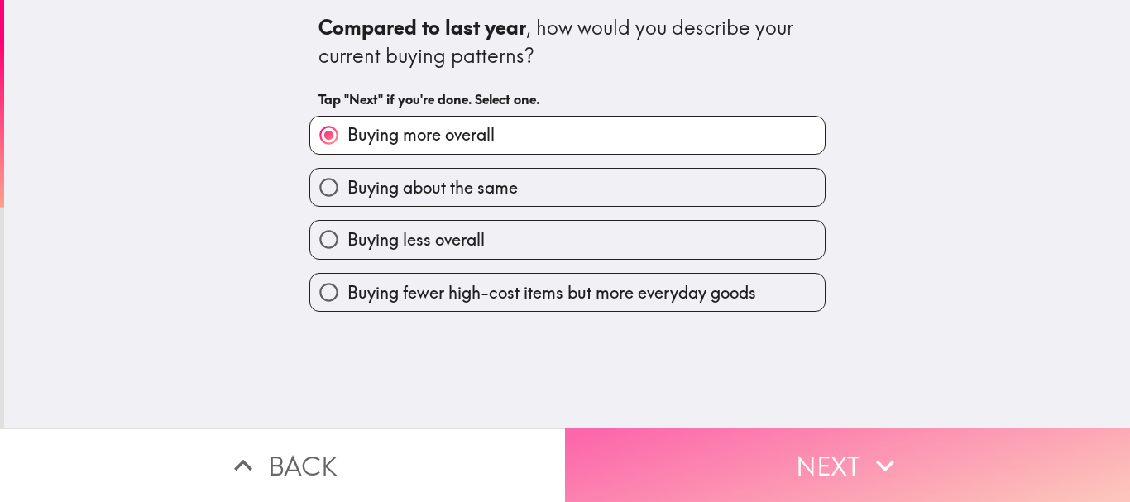
click at [660, 461] on button "Next" at bounding box center [847, 465] width 565 height 74
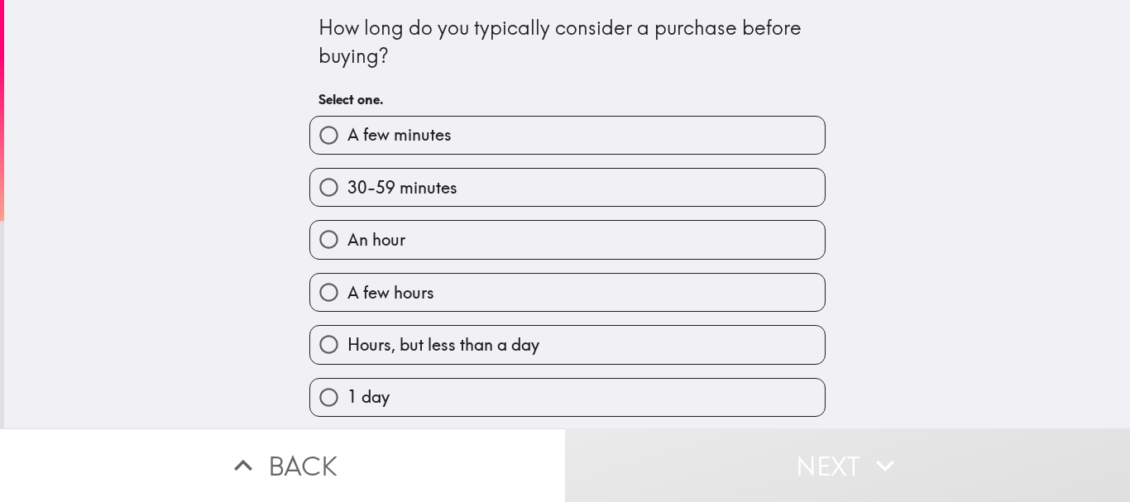
click at [412, 192] on span "30-59 minutes" at bounding box center [402, 187] width 110 height 23
click at [347, 192] on input "30-59 minutes" at bounding box center [328, 187] width 37 height 37
radio input "true"
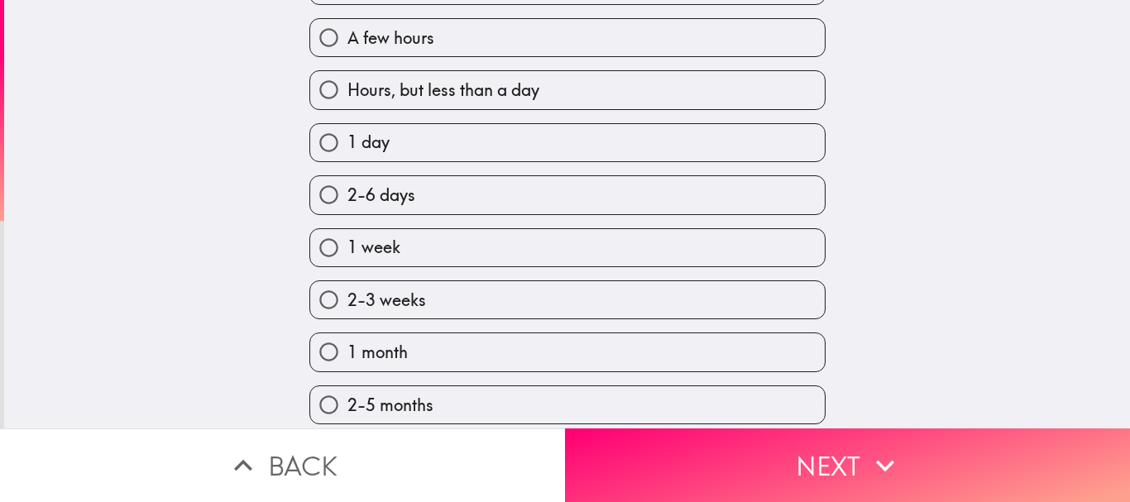
scroll to position [473, 0]
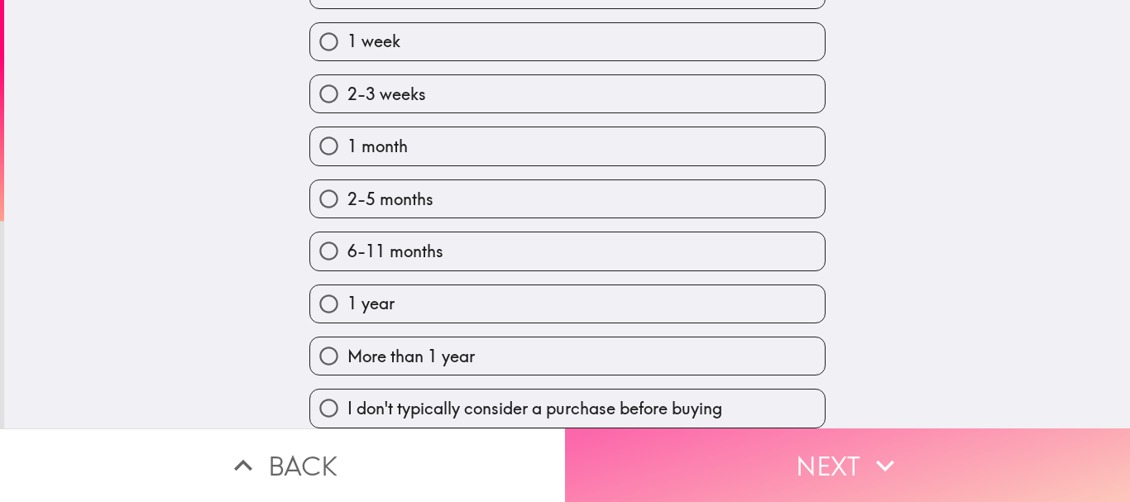
click at [690, 455] on button "Next" at bounding box center [847, 465] width 565 height 74
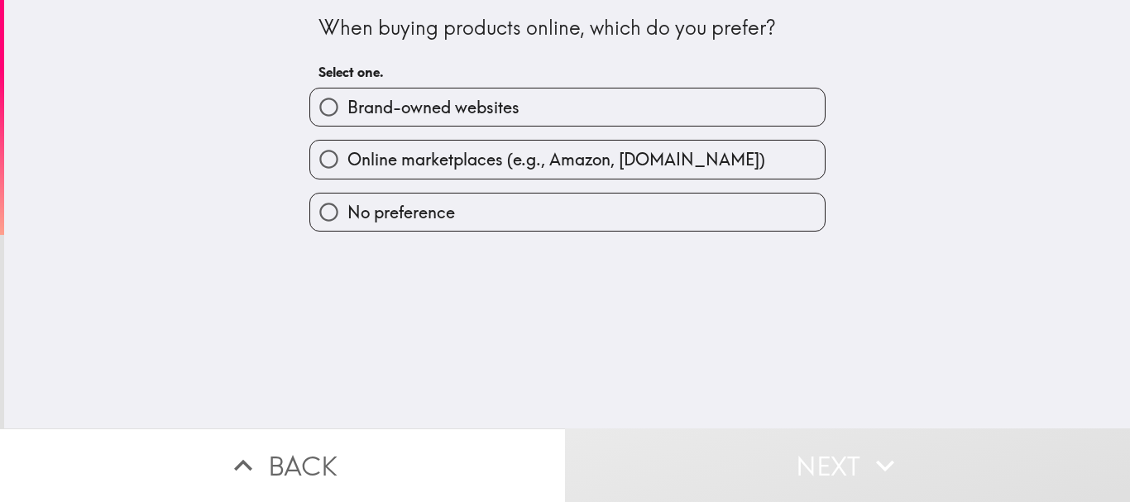
click at [475, 117] on span "Brand-owned websites" at bounding box center [433, 107] width 172 height 23
click at [347, 117] on input "Brand-owned websites" at bounding box center [328, 106] width 37 height 37
radio input "true"
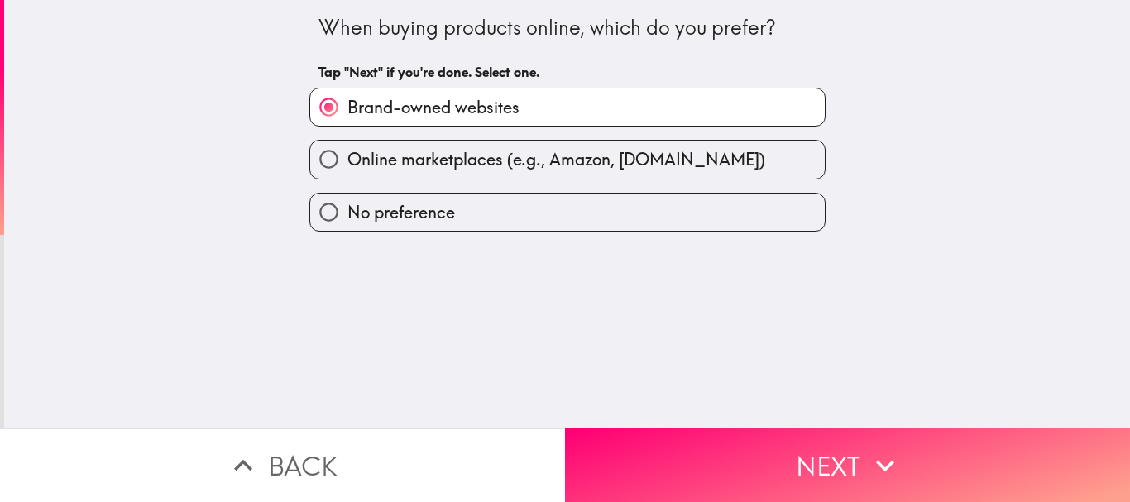
click at [639, 403] on div "When buying products online, which do you prefer? Tap "Next" if you're done. Se…" at bounding box center [566, 214] width 1125 height 428
click at [577, 174] on label "Online marketplaces (e.g., Amazon, [DOMAIN_NAME])" at bounding box center [567, 159] width 514 height 37
click at [347, 174] on input "Online marketplaces (e.g., Amazon, [DOMAIN_NAME])" at bounding box center [328, 159] width 37 height 37
radio input "true"
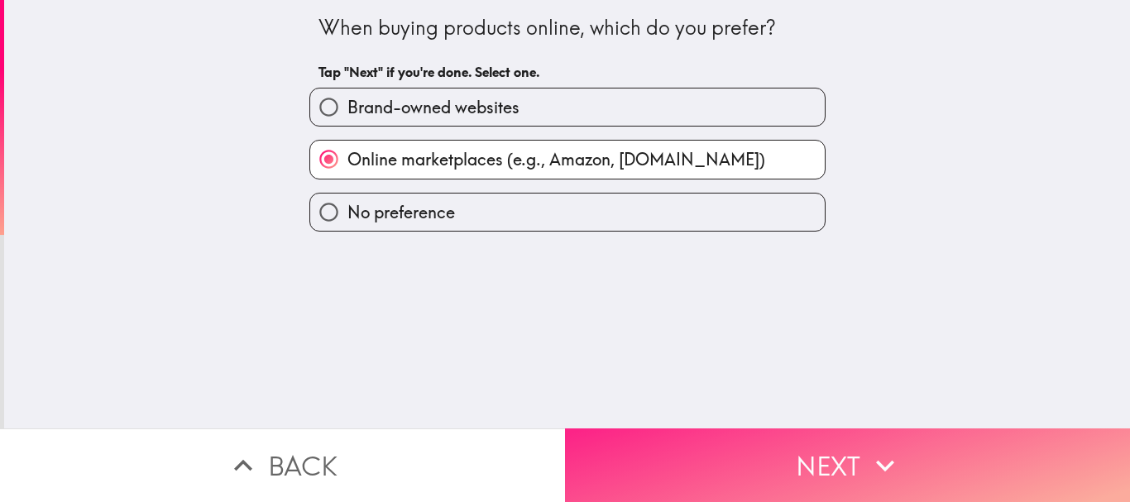
click at [727, 437] on button "Next" at bounding box center [847, 465] width 565 height 74
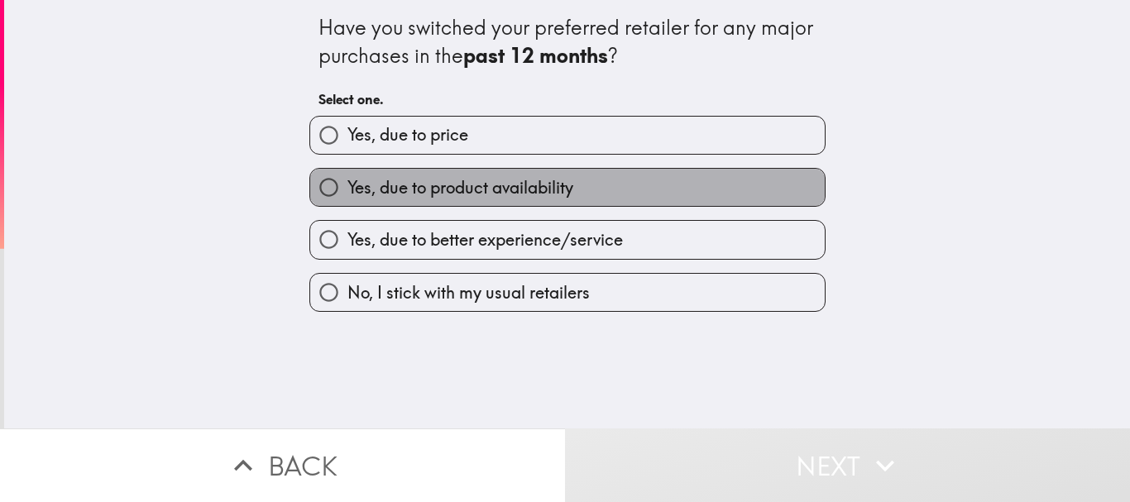
drag, startPoint x: 458, startPoint y: 174, endPoint x: 499, endPoint y: 197, distance: 46.7
click at [459, 174] on label "Yes, due to product availability" at bounding box center [567, 187] width 514 height 37
click at [347, 174] on input "Yes, due to product availability" at bounding box center [328, 187] width 37 height 37
radio input "true"
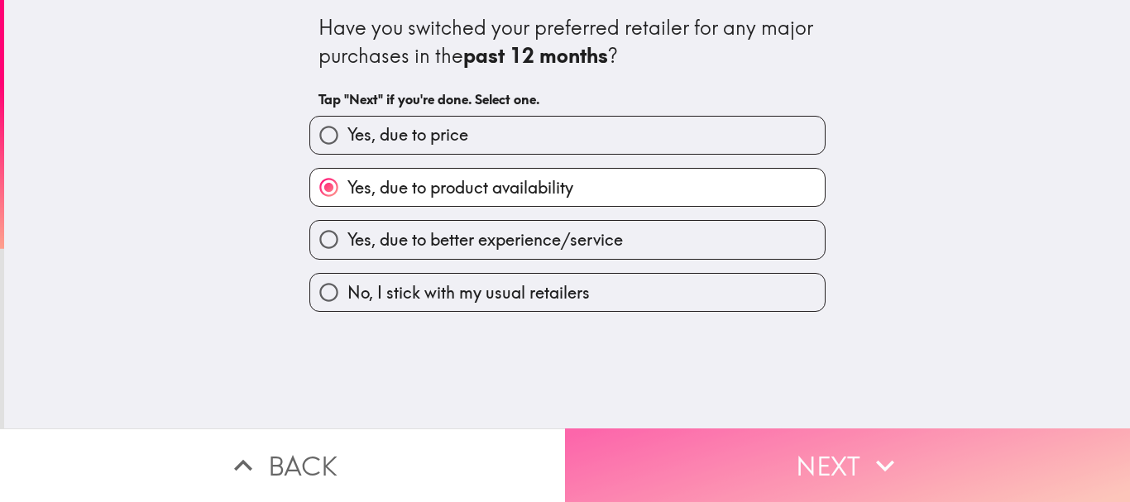
click at [676, 437] on button "Next" at bounding box center [847, 465] width 565 height 74
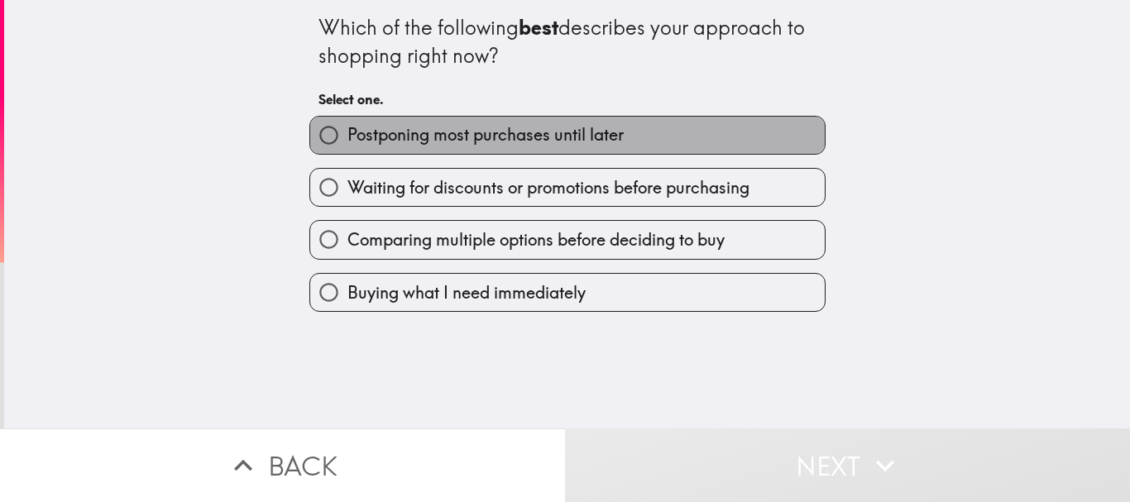
click at [447, 152] on label "Postponing most purchases until later" at bounding box center [567, 135] width 514 height 37
click at [347, 152] on input "Postponing most purchases until later" at bounding box center [328, 135] width 37 height 37
radio input "true"
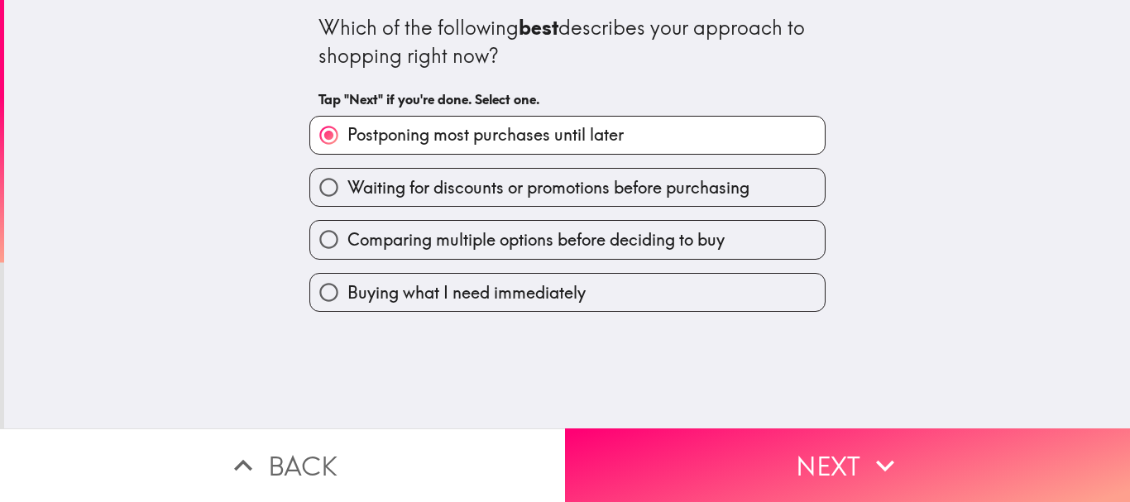
click at [453, 208] on div "Comparing multiple options before deciding to buy" at bounding box center [560, 233] width 529 height 52
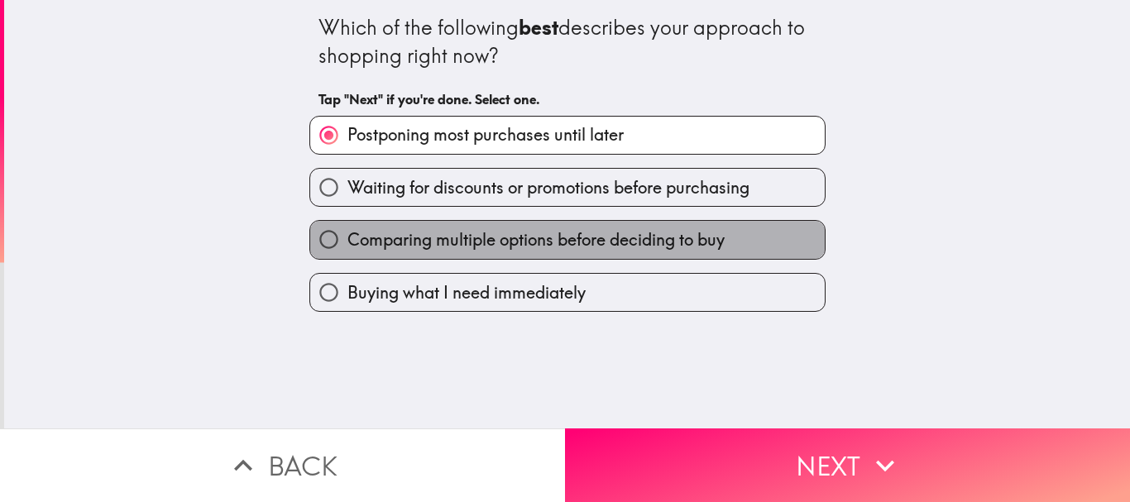
click at [489, 228] on span "Comparing multiple options before deciding to buy" at bounding box center [535, 239] width 377 height 23
click at [347, 228] on input "Comparing multiple options before deciding to buy" at bounding box center [328, 239] width 37 height 37
radio input "true"
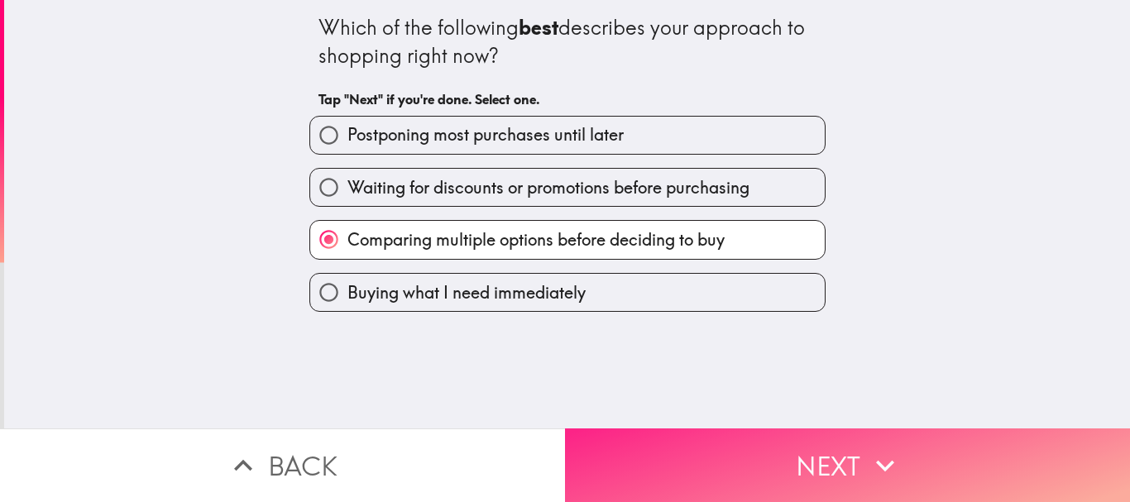
click at [747, 447] on button "Next" at bounding box center [847, 465] width 565 height 74
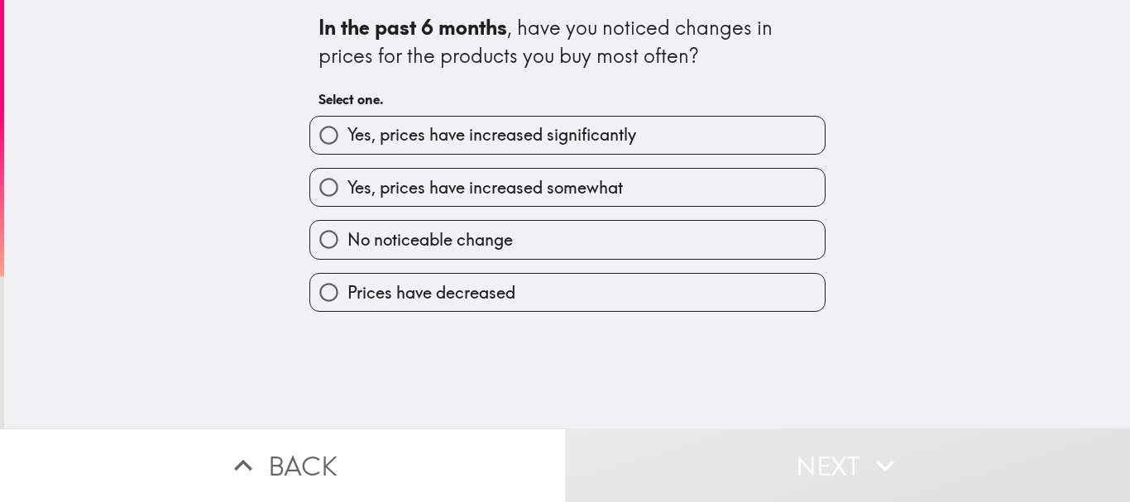
click at [449, 127] on span "Yes, prices have increased significantly" at bounding box center [491, 134] width 289 height 23
click at [347, 127] on input "Yes, prices have increased significantly" at bounding box center [328, 135] width 37 height 37
radio input "true"
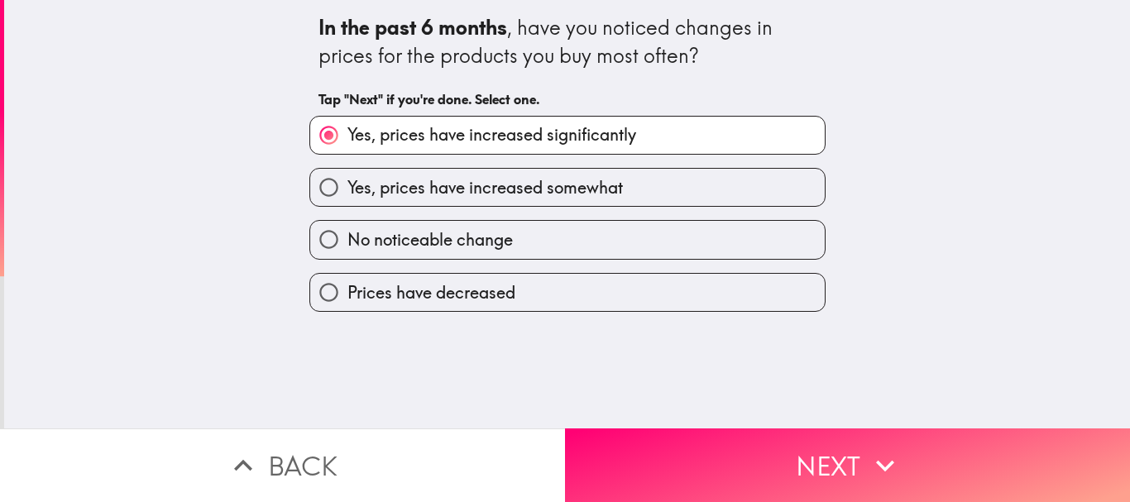
click at [98, 150] on div "In the past 6 months , have you noticed changes in prices for the products you …" at bounding box center [566, 214] width 1125 height 428
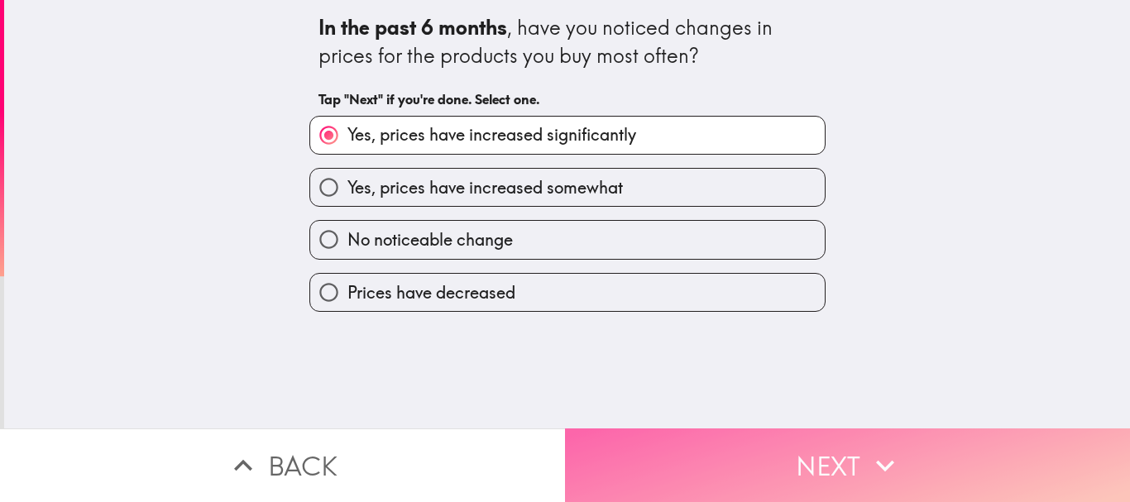
click at [636, 428] on button "Next" at bounding box center [847, 465] width 565 height 74
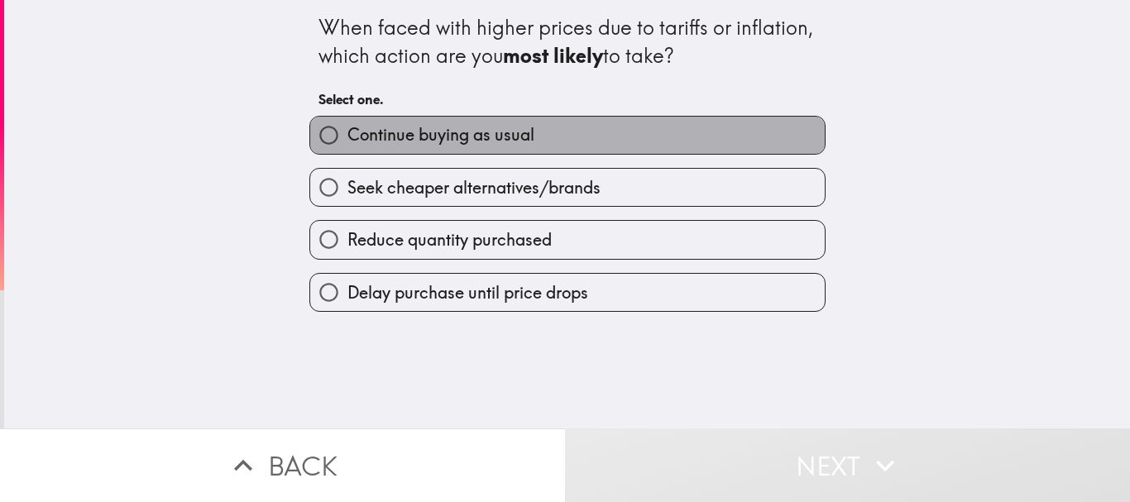
click at [428, 124] on span "Continue buying as usual" at bounding box center [440, 134] width 187 height 23
click at [347, 124] on input "Continue buying as usual" at bounding box center [328, 135] width 37 height 37
radio input "true"
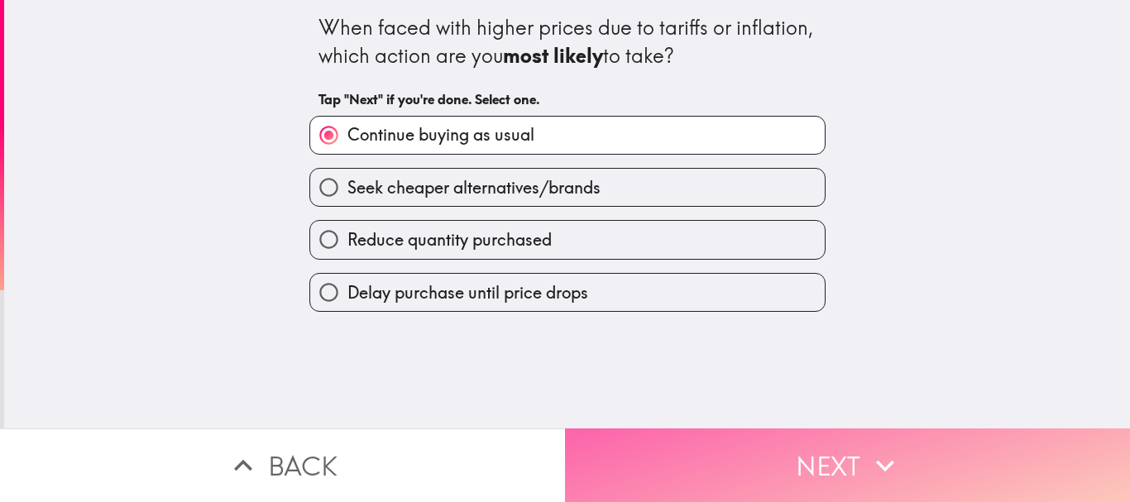
click at [775, 428] on button "Next" at bounding box center [847, 465] width 565 height 74
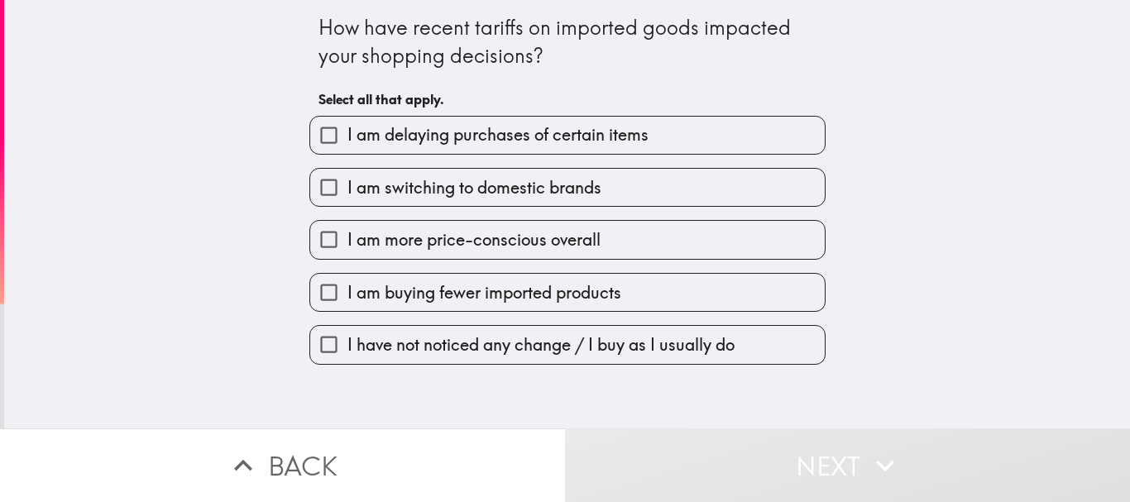
click at [400, 202] on label "I am switching to domestic brands" at bounding box center [567, 187] width 514 height 37
click at [347, 202] on input "I am switching to domestic brands" at bounding box center [328, 187] width 37 height 37
checkbox input "true"
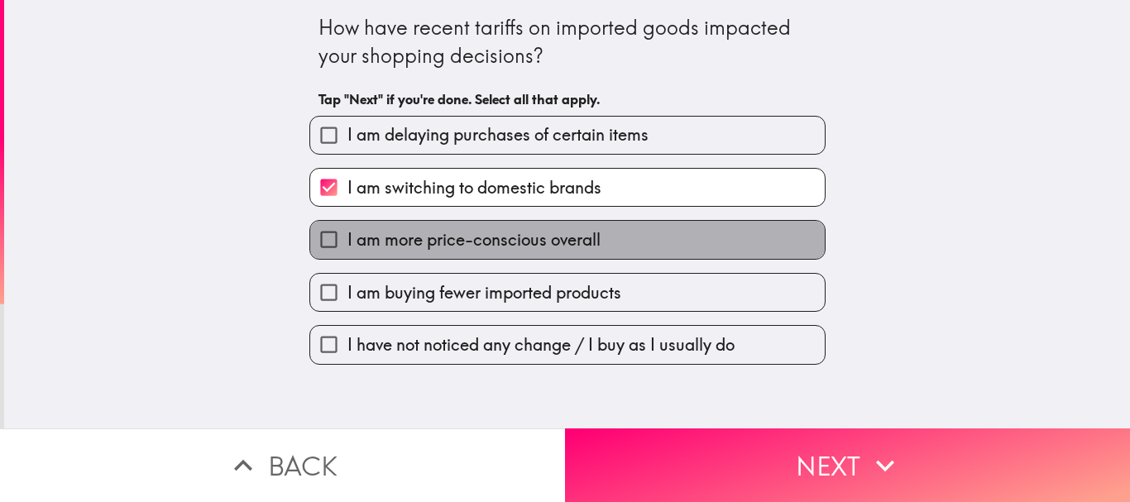
click at [400, 255] on label "I am more price-conscious overall" at bounding box center [567, 239] width 514 height 37
click at [347, 255] on input "I am more price-conscious overall" at bounding box center [328, 239] width 37 height 37
checkbox input "true"
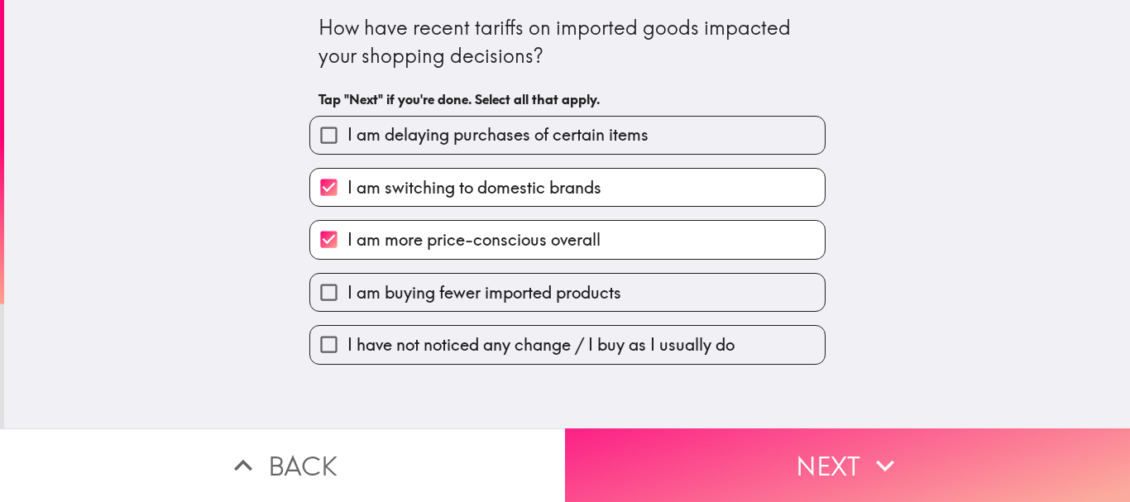
click at [654, 445] on button "Next" at bounding box center [847, 465] width 565 height 74
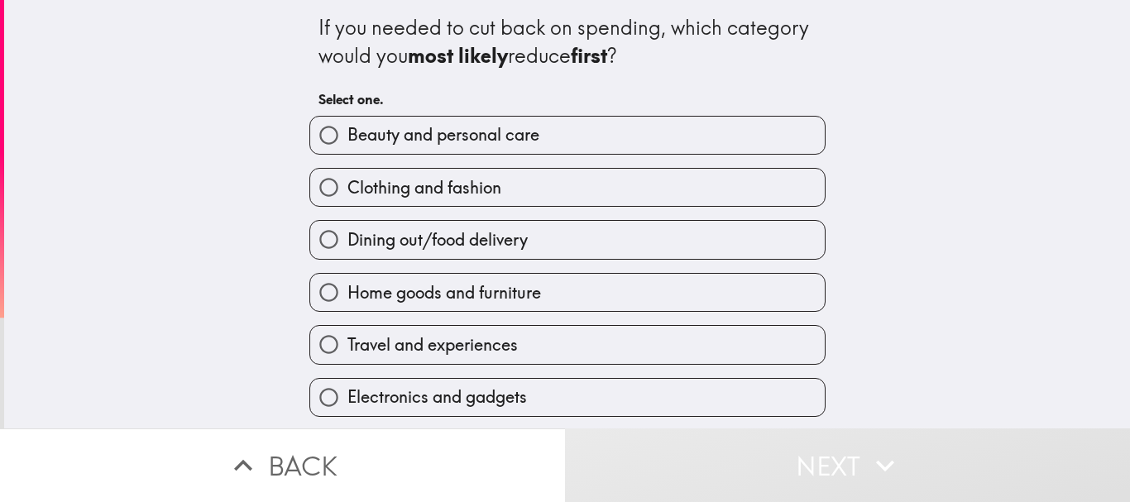
click at [423, 185] on span "Clothing and fashion" at bounding box center [424, 187] width 154 height 23
click at [347, 185] on input "Clothing and fashion" at bounding box center [328, 187] width 37 height 37
radio input "true"
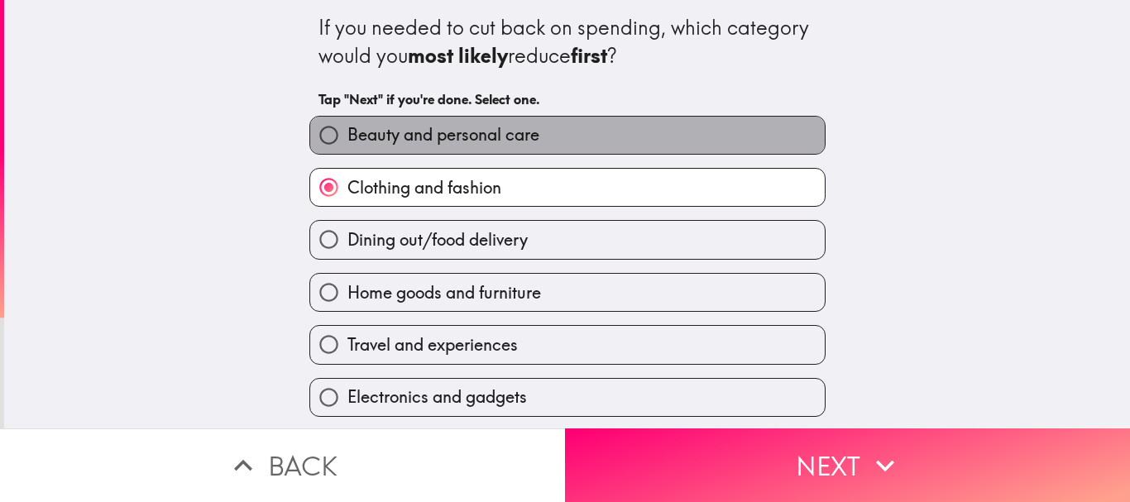
click at [488, 139] on span "Beauty and personal care" at bounding box center [443, 134] width 192 height 23
click at [347, 139] on input "Beauty and personal care" at bounding box center [328, 135] width 37 height 37
radio input "true"
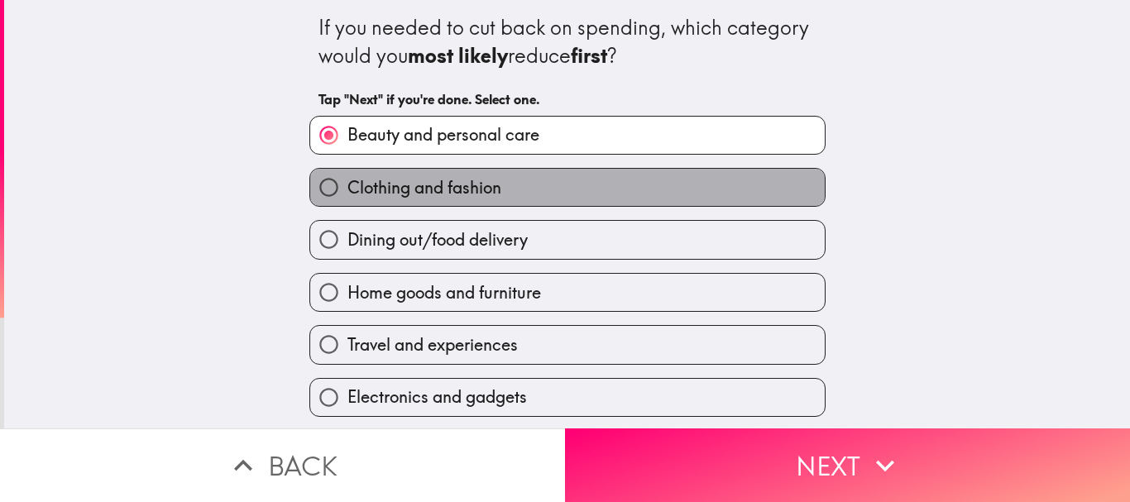
click at [419, 196] on span "Clothing and fashion" at bounding box center [424, 187] width 154 height 23
click at [347, 196] on input "Clothing and fashion" at bounding box center [328, 187] width 37 height 37
radio input "true"
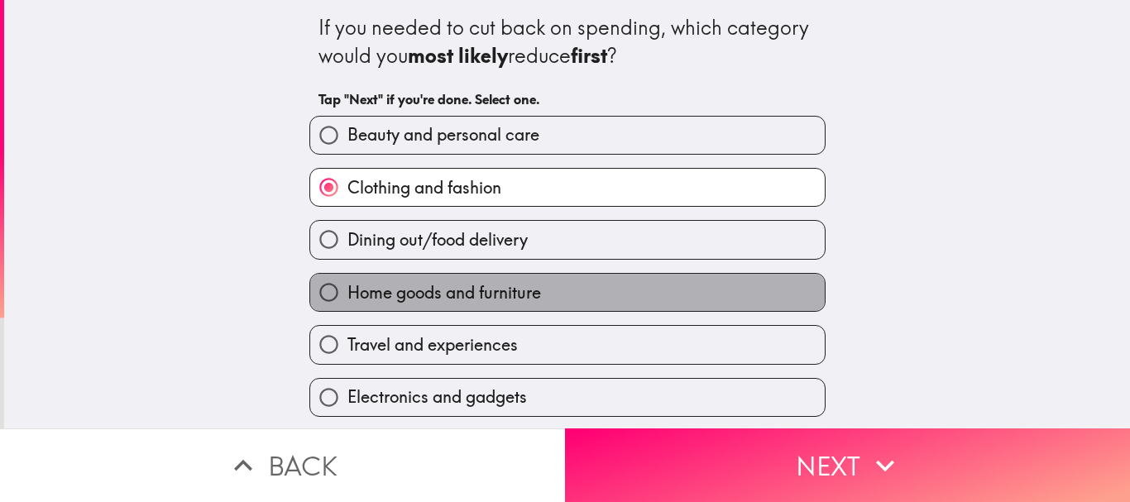
click at [416, 279] on label "Home goods and furniture" at bounding box center [567, 292] width 514 height 37
click at [347, 279] on input "Home goods and furniture" at bounding box center [328, 292] width 37 height 37
radio input "true"
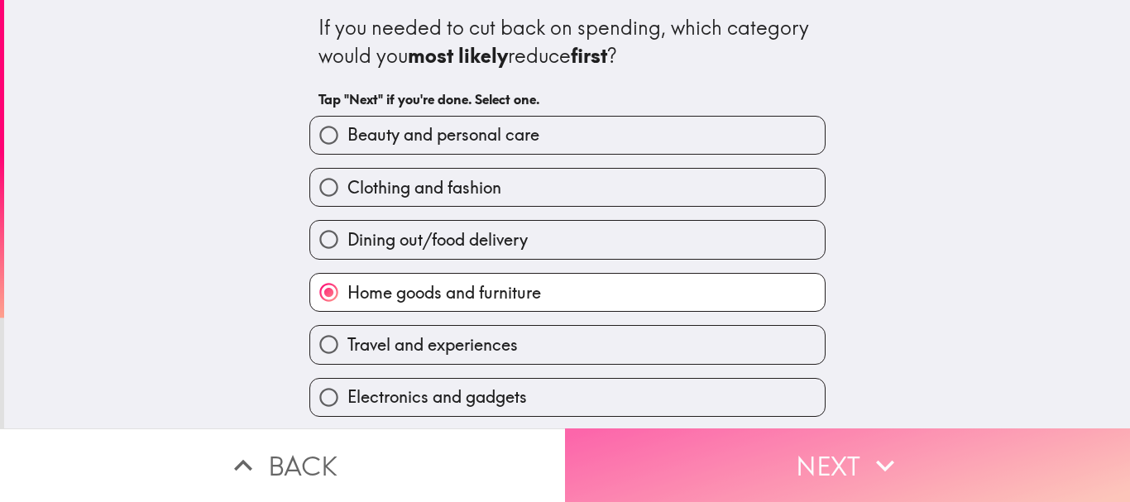
click at [698, 447] on button "Next" at bounding box center [847, 465] width 565 height 74
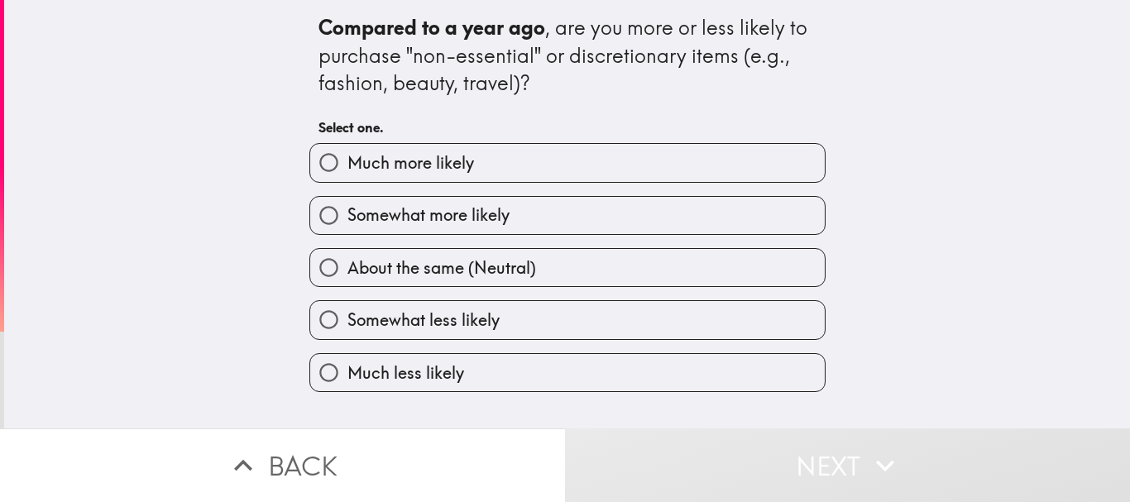
click at [405, 168] on span "Much more likely" at bounding box center [410, 162] width 127 height 23
click at [347, 168] on input "Much more likely" at bounding box center [328, 162] width 37 height 37
radio input "true"
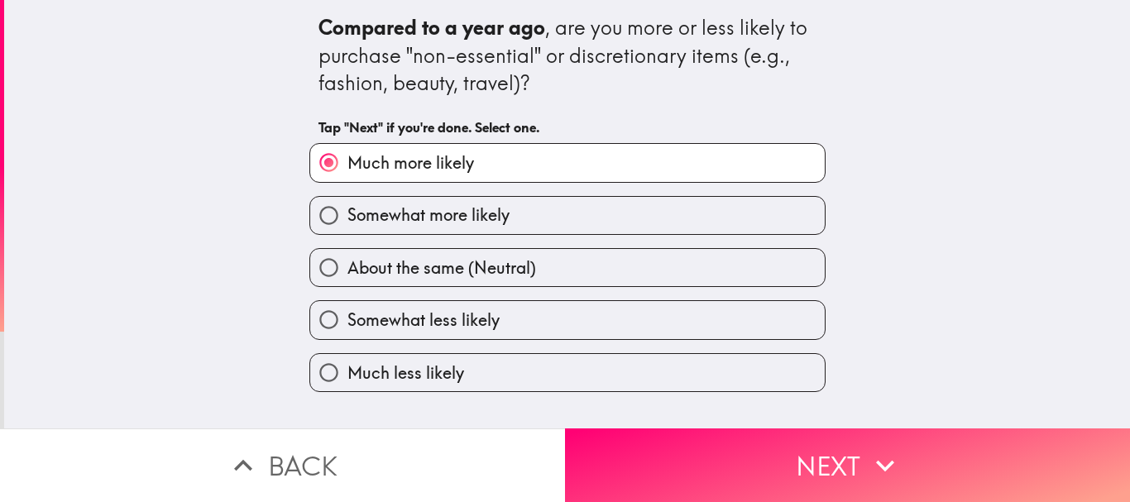
click at [658, 410] on div "Compared to a year ago , are you more or less likely to purchase "non-essential…" at bounding box center [566, 214] width 1125 height 428
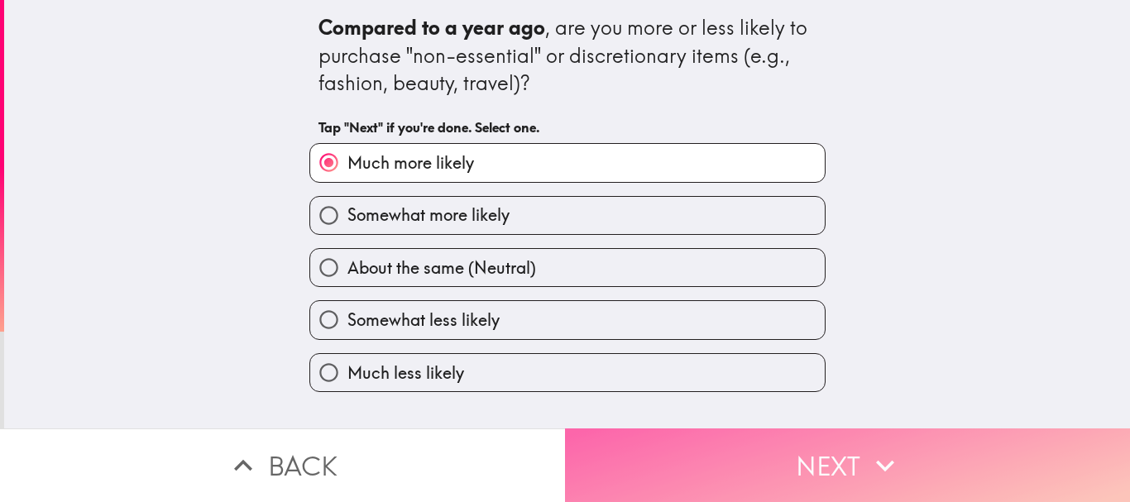
click at [642, 436] on button "Next" at bounding box center [847, 465] width 565 height 74
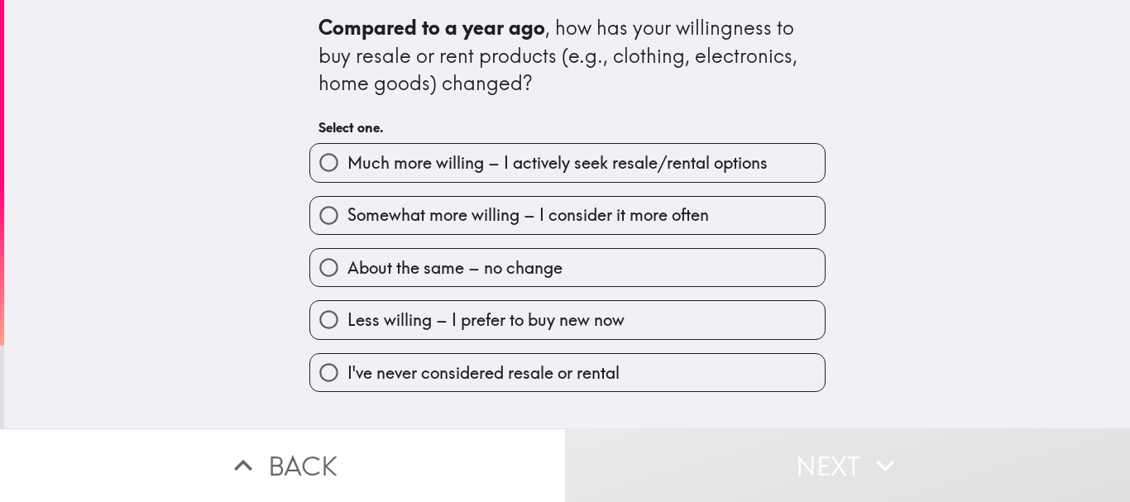
click at [478, 183] on div "Somewhat more willing – I consider it more often" at bounding box center [560, 209] width 529 height 52
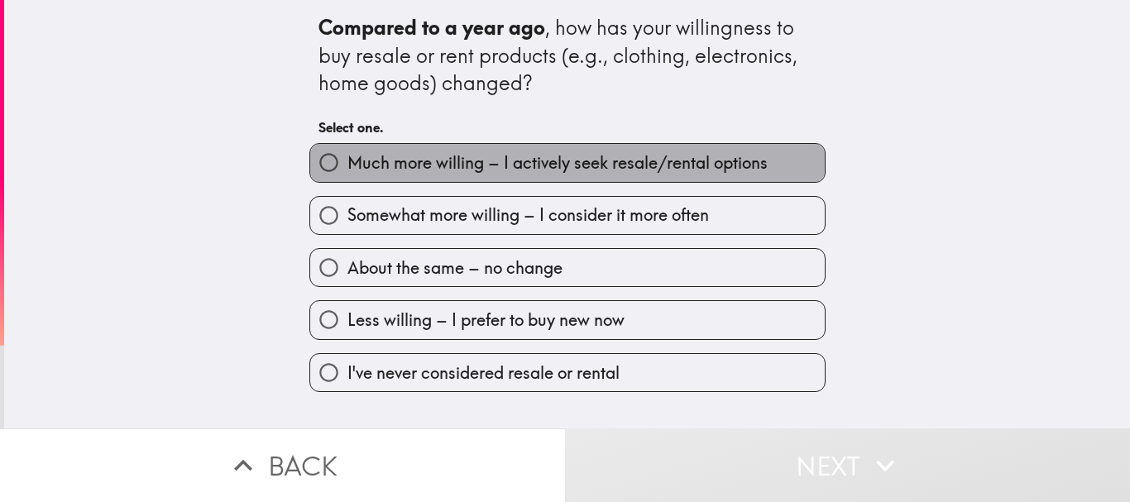
click at [552, 178] on label "Much more willing – I actively seek resale/rental options" at bounding box center [567, 162] width 514 height 37
click at [347, 178] on input "Much more willing – I actively seek resale/rental options" at bounding box center [328, 162] width 37 height 37
radio input "true"
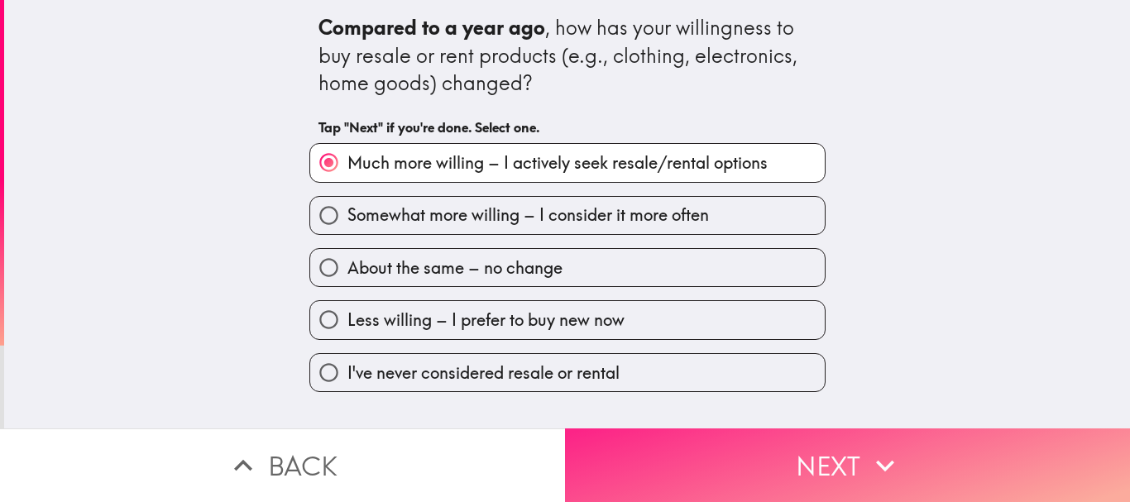
click at [709, 456] on button "Next" at bounding box center [847, 465] width 565 height 74
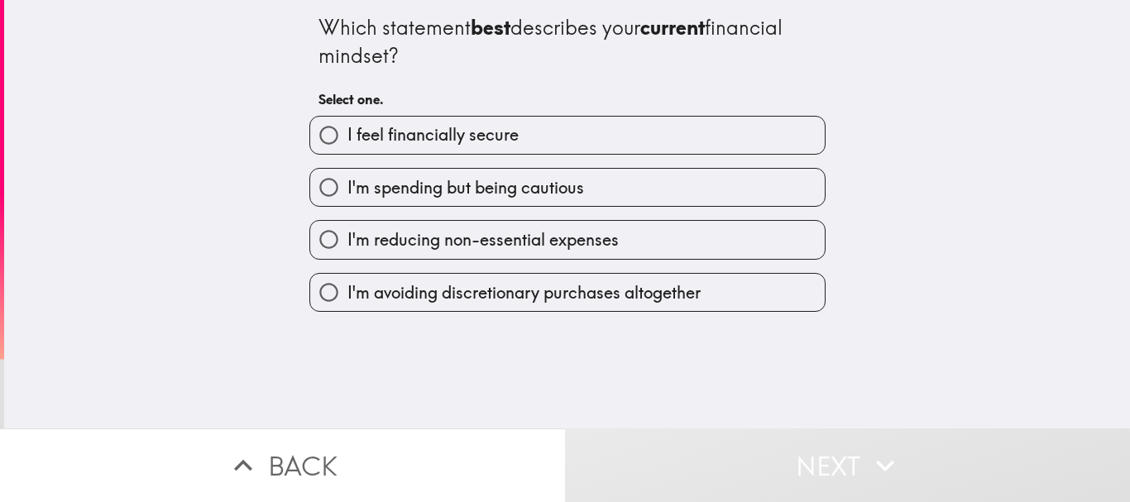
click at [435, 125] on span "I feel financially secure" at bounding box center [432, 134] width 171 height 23
click at [347, 125] on input "I feel financially secure" at bounding box center [328, 135] width 37 height 37
radio input "true"
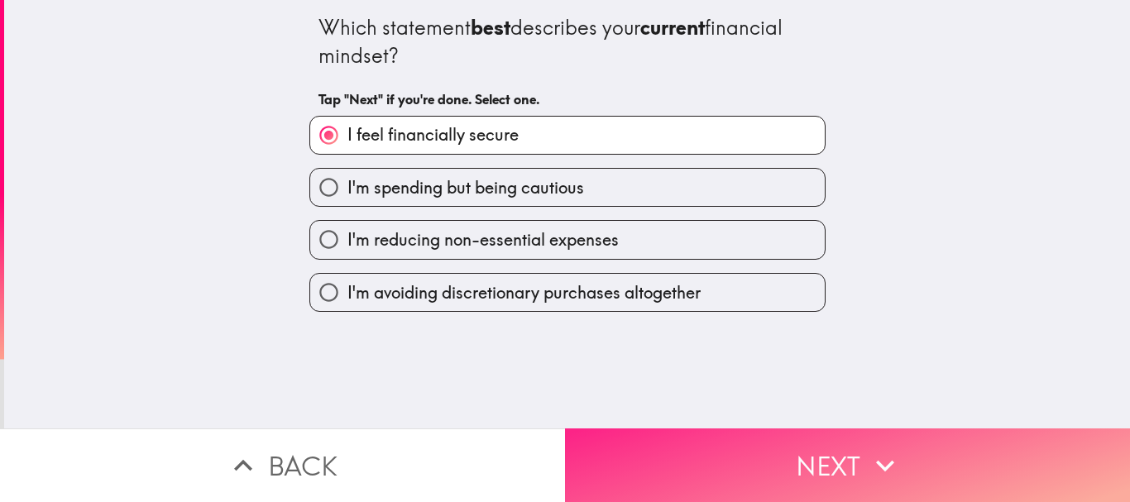
click at [700, 428] on button "Next" at bounding box center [847, 465] width 565 height 74
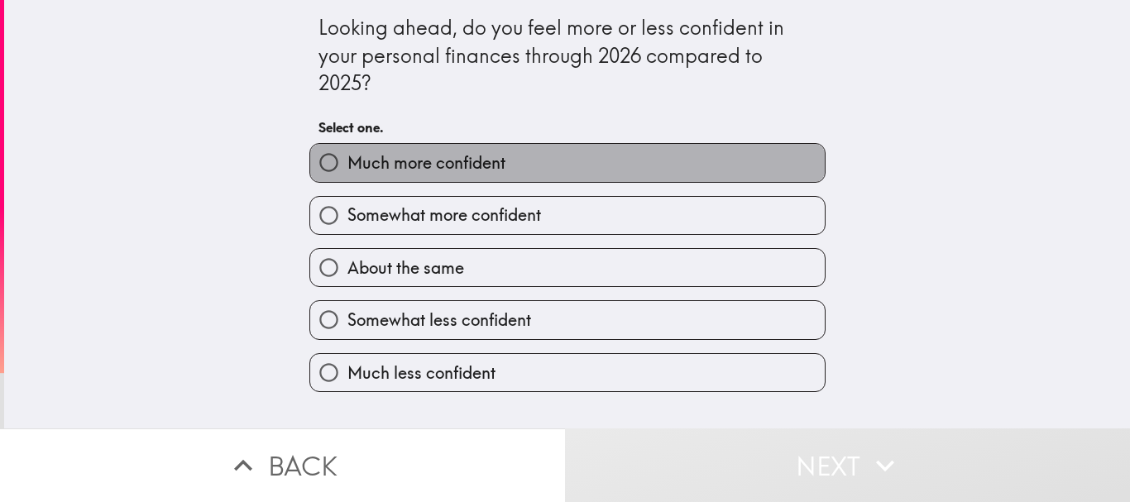
click at [460, 155] on span "Much more confident" at bounding box center [426, 162] width 158 height 23
click at [347, 155] on input "Much more confident" at bounding box center [328, 162] width 37 height 37
radio input "true"
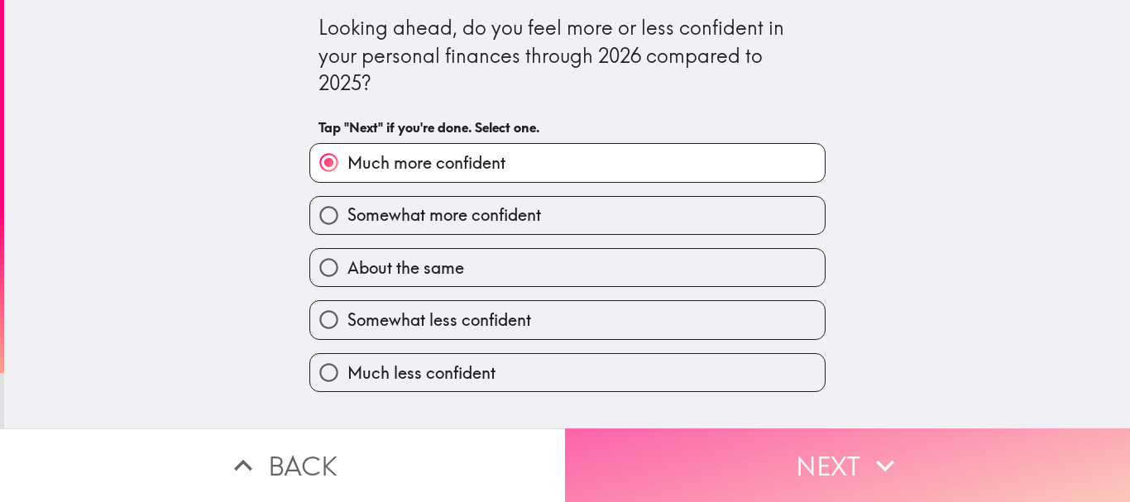
click at [720, 482] on button "Next" at bounding box center [847, 465] width 565 height 74
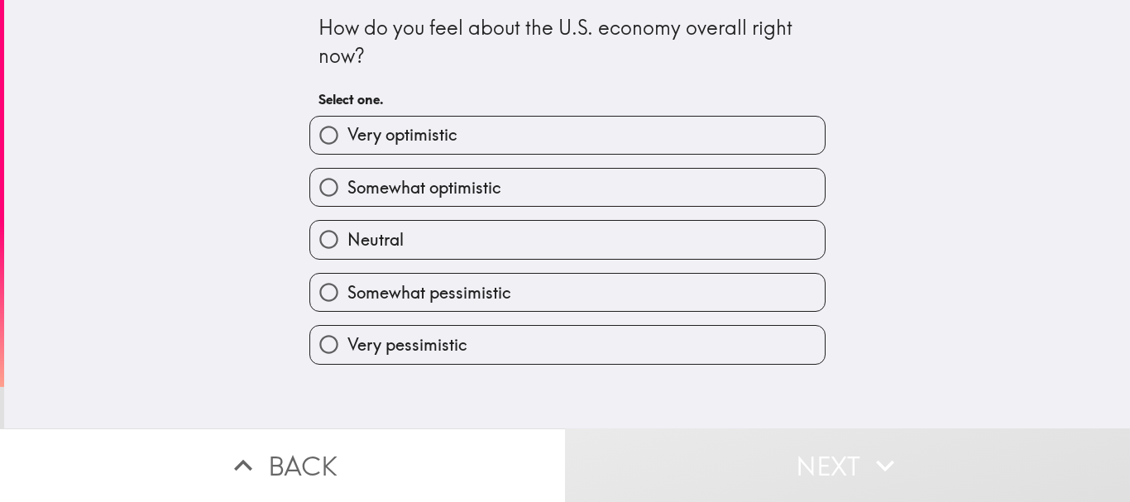
click at [478, 184] on span "Somewhat optimistic" at bounding box center [424, 187] width 154 height 23
click at [347, 184] on input "Somewhat optimistic" at bounding box center [328, 187] width 37 height 37
radio input "true"
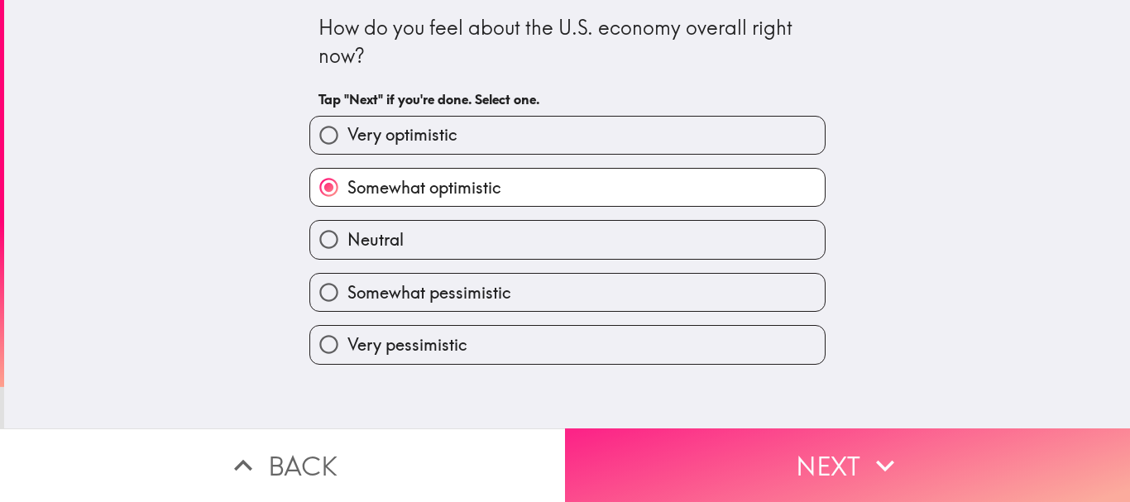
click at [687, 455] on button "Next" at bounding box center [847, 465] width 565 height 74
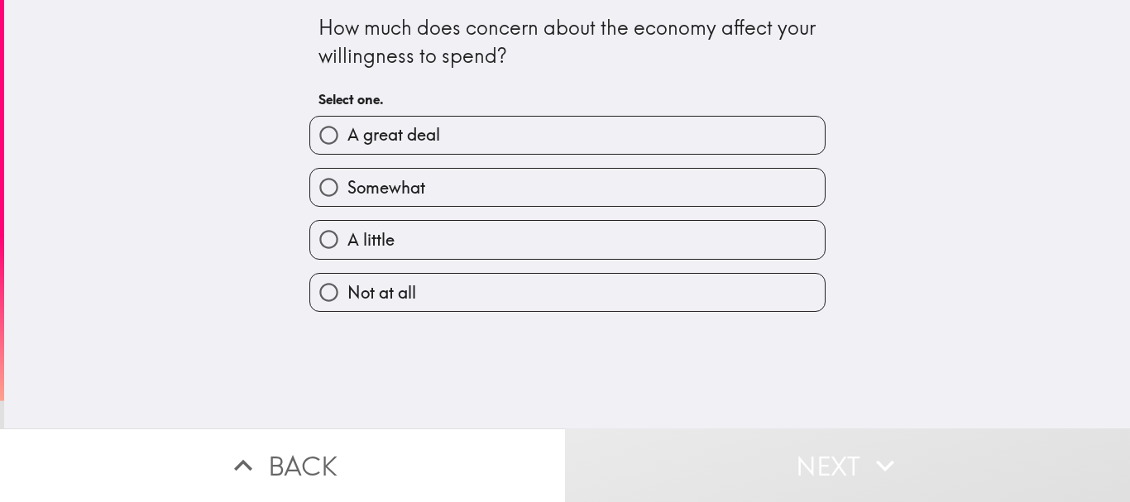
click at [474, 160] on div "Somewhat" at bounding box center [560, 181] width 529 height 52
click at [449, 188] on label "Somewhat" at bounding box center [567, 187] width 514 height 37
click at [347, 188] on input "Somewhat" at bounding box center [328, 187] width 37 height 37
radio input "true"
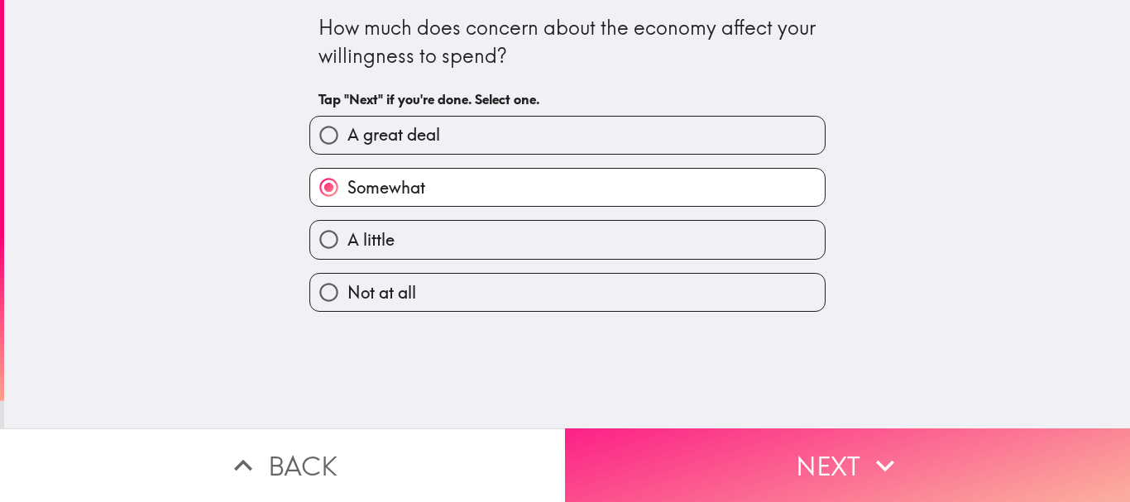
click at [627, 429] on button "Next" at bounding box center [847, 465] width 565 height 74
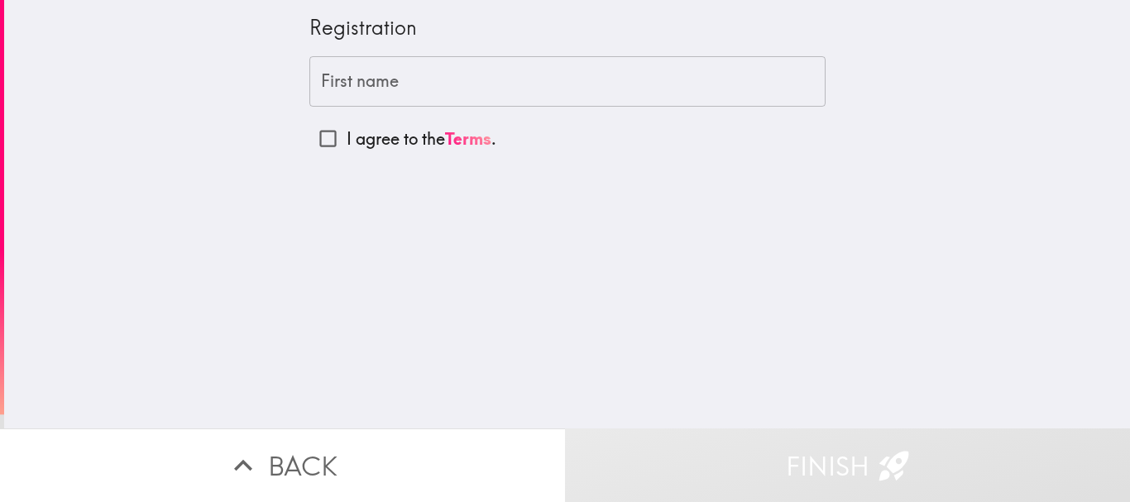
click at [384, 79] on input "First name" at bounding box center [567, 81] width 516 height 51
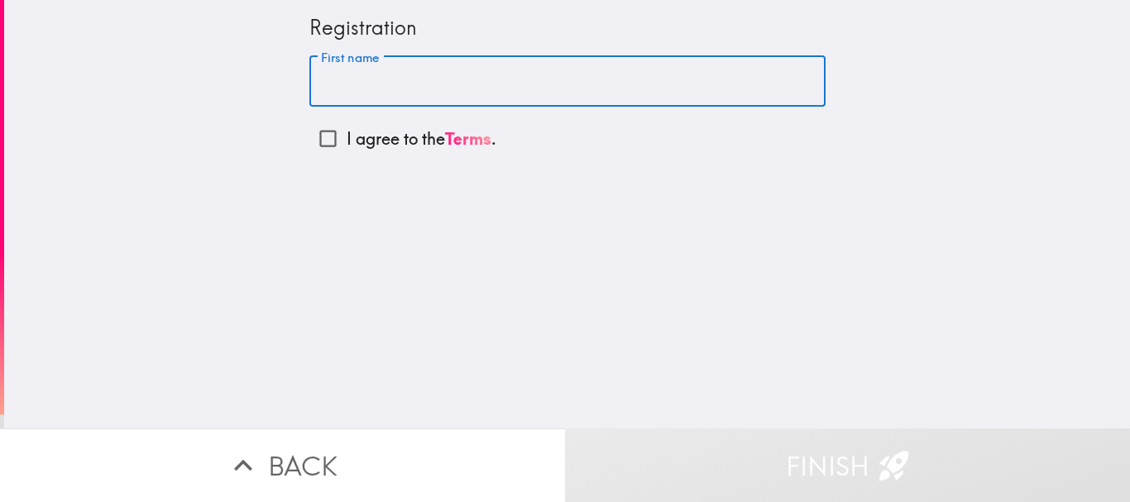
type input "[PERSON_NAME]"
click at [346, 137] on p "I agree to the Terms ." at bounding box center [421, 138] width 150 height 23
click at [343, 137] on input "I agree to the Terms ." at bounding box center [327, 138] width 37 height 37
checkbox input "true"
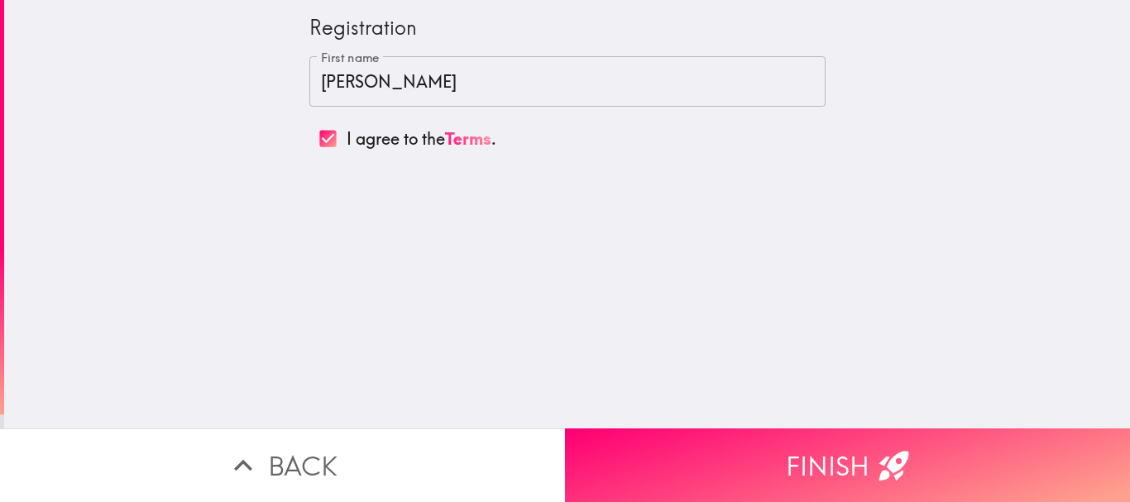
click at [466, 82] on input "[PERSON_NAME]" at bounding box center [567, 81] width 516 height 51
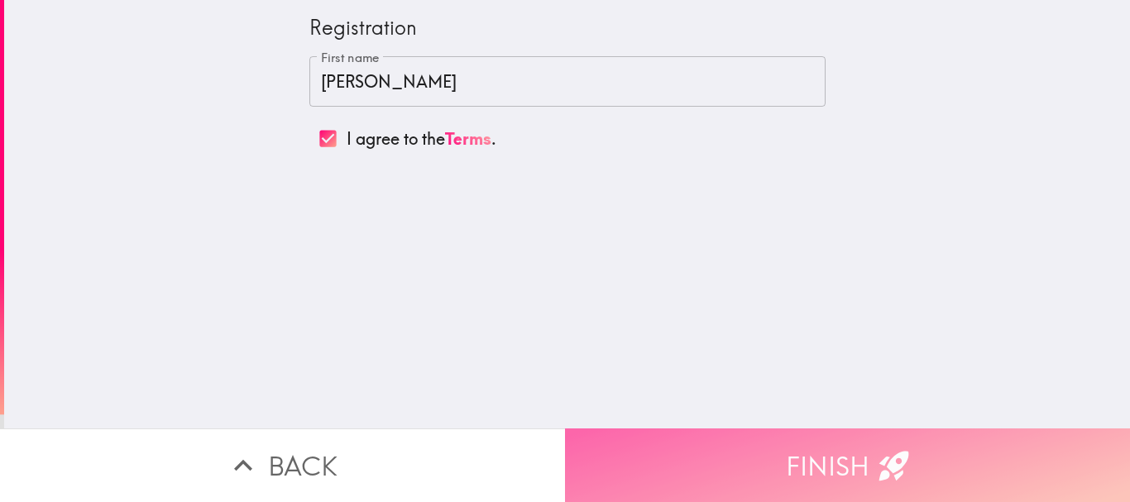
click at [724, 428] on button "Finish" at bounding box center [847, 465] width 565 height 74
